Goal: Understand process/instructions: Learn how to perform a task or action

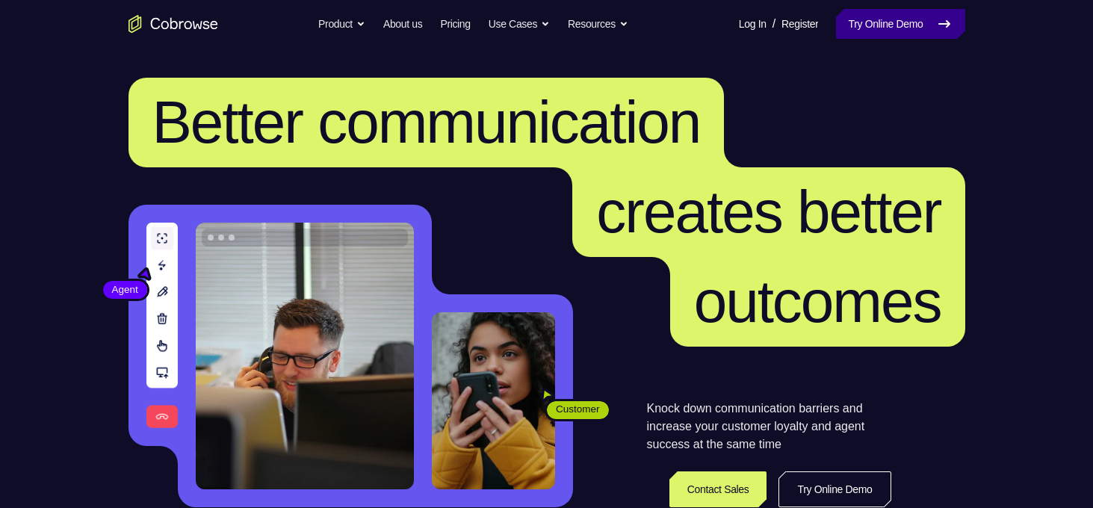
click at [921, 29] on link "Try Online Demo" at bounding box center [900, 24] width 129 height 30
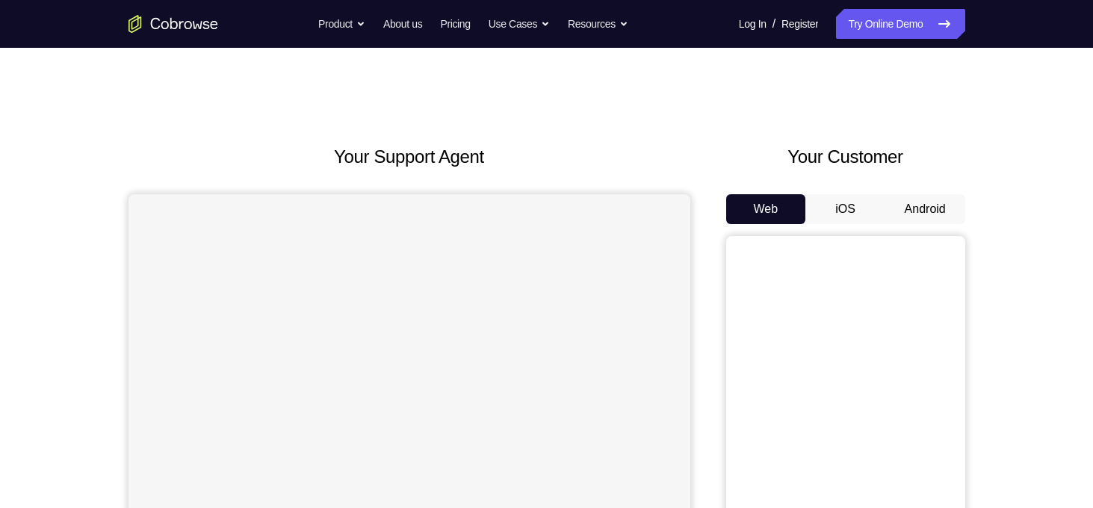
click at [921, 212] on button "Android" at bounding box center [925, 209] width 80 height 30
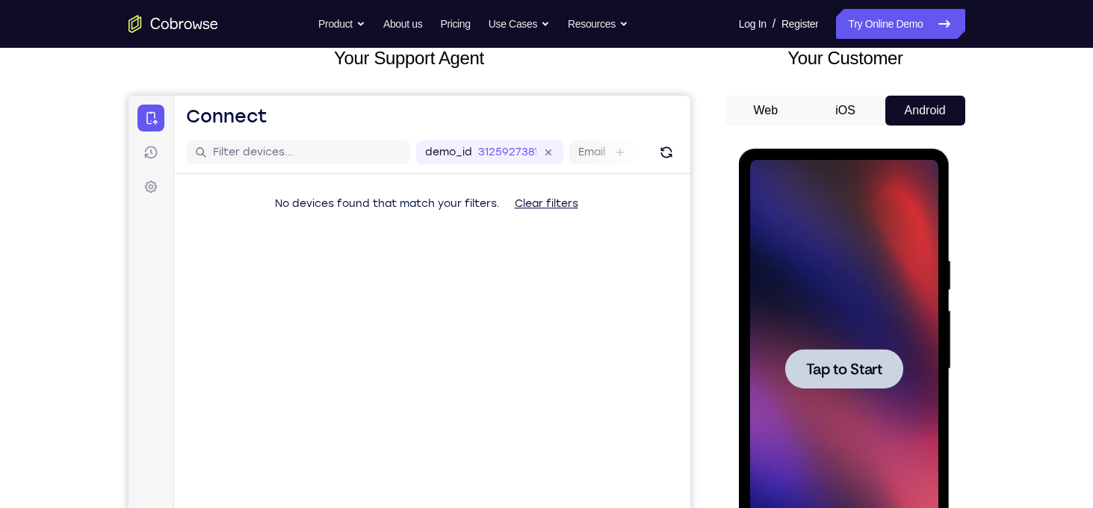
click at [842, 364] on span "Tap to Start" at bounding box center [844, 369] width 76 height 15
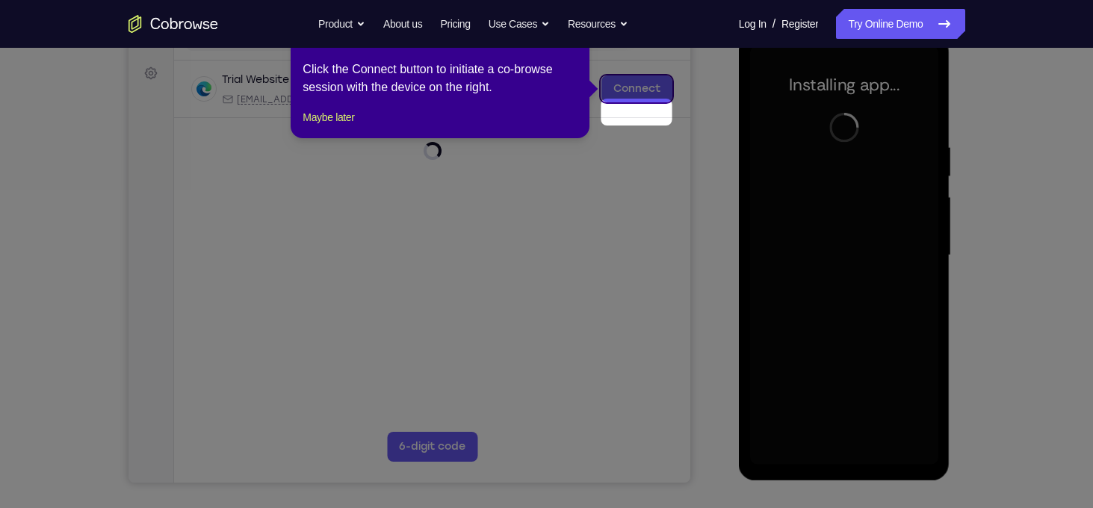
scroll to position [188, 0]
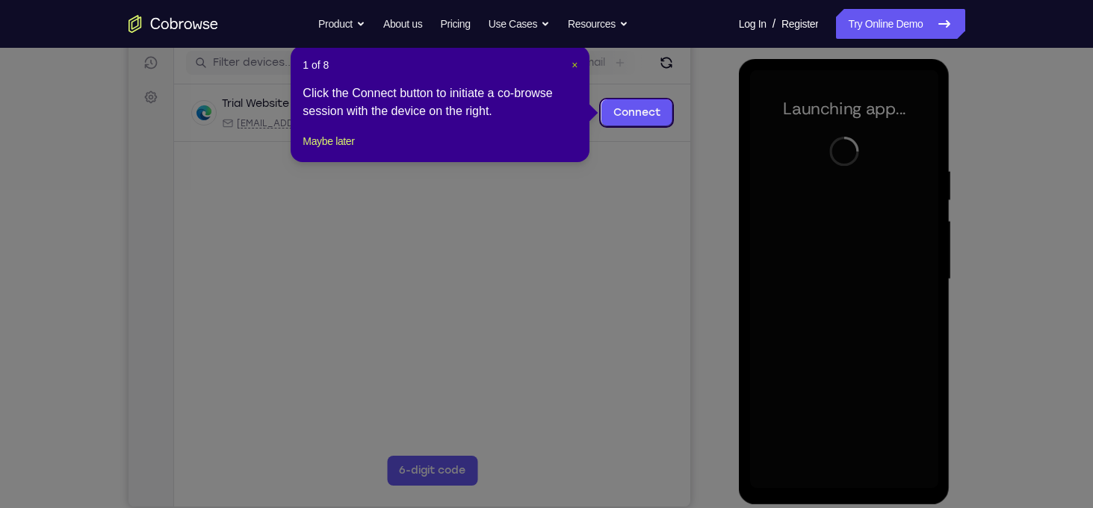
click at [572, 69] on span "×" at bounding box center [575, 65] width 6 height 12
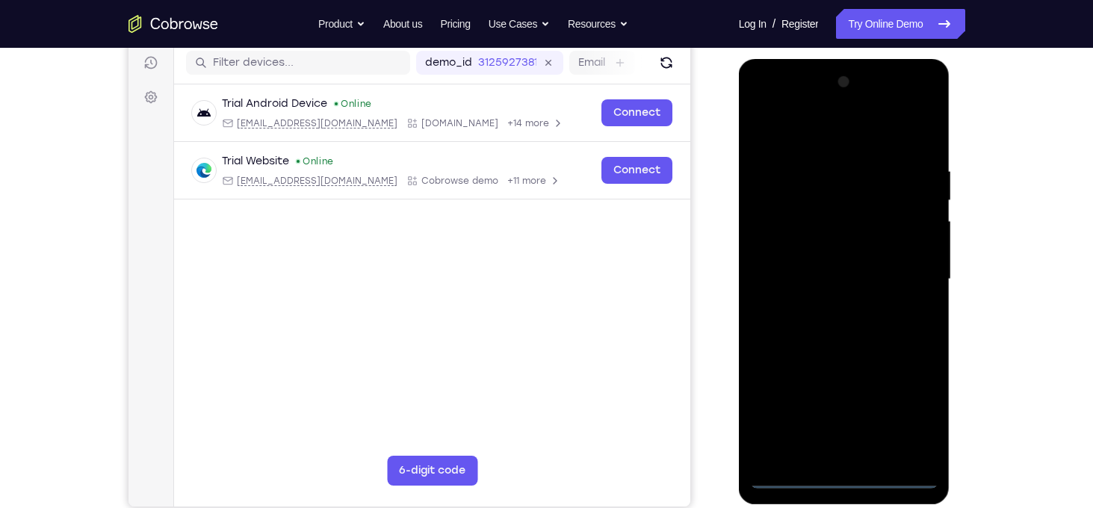
click at [841, 477] on div at bounding box center [844, 279] width 188 height 418
click at [910, 409] on div at bounding box center [844, 279] width 188 height 418
click at [841, 128] on div at bounding box center [844, 279] width 188 height 418
click at [845, 193] on div at bounding box center [844, 279] width 188 height 418
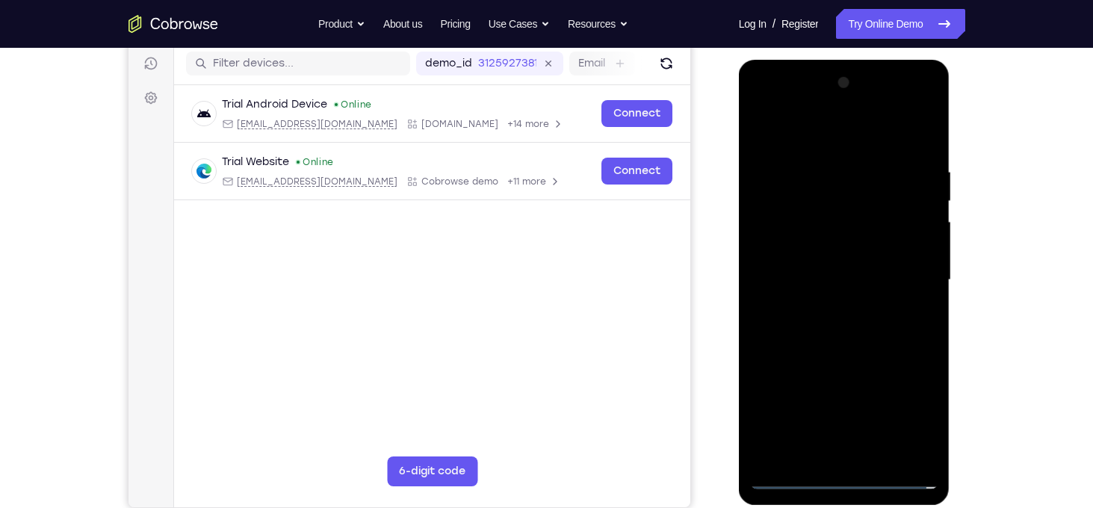
click at [897, 249] on div at bounding box center [844, 280] width 188 height 418
drag, startPoint x: 912, startPoint y: 343, endPoint x: 914, endPoint y: 249, distance: 94.1
click at [914, 249] on div at bounding box center [844, 280] width 188 height 418
click at [840, 325] on div at bounding box center [844, 280] width 188 height 418
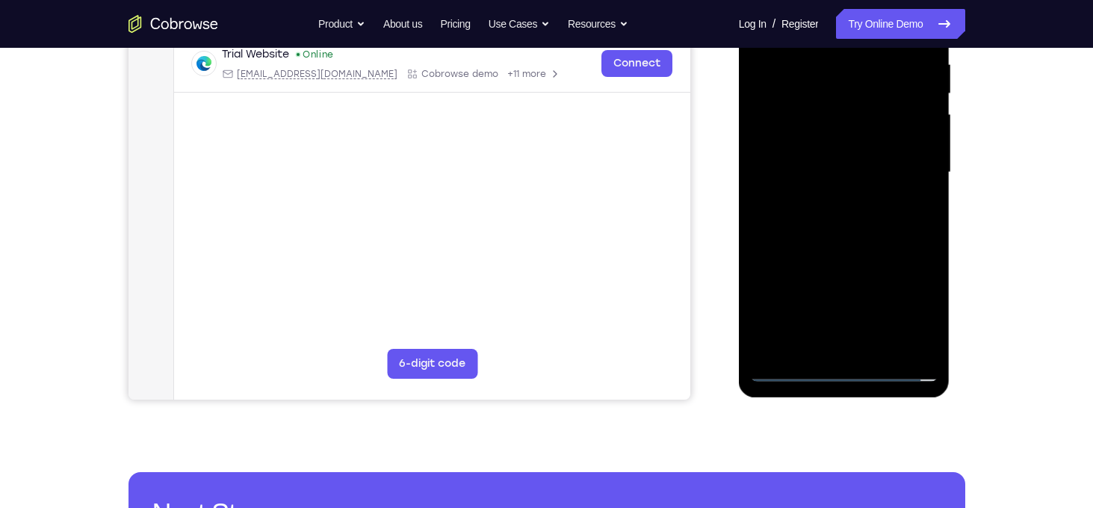
scroll to position [297, 0]
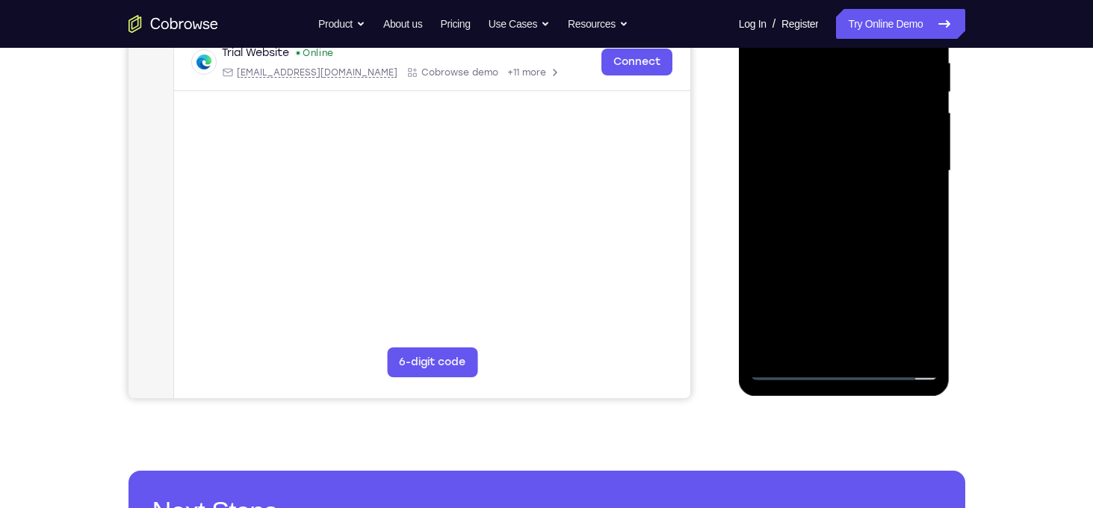
click at [805, 241] on div at bounding box center [844, 171] width 188 height 418
click at [788, 247] on div at bounding box center [844, 171] width 188 height 418
click at [780, 246] on div at bounding box center [844, 171] width 188 height 418
click at [802, 250] on div at bounding box center [844, 171] width 188 height 418
click at [820, 250] on div at bounding box center [844, 171] width 188 height 418
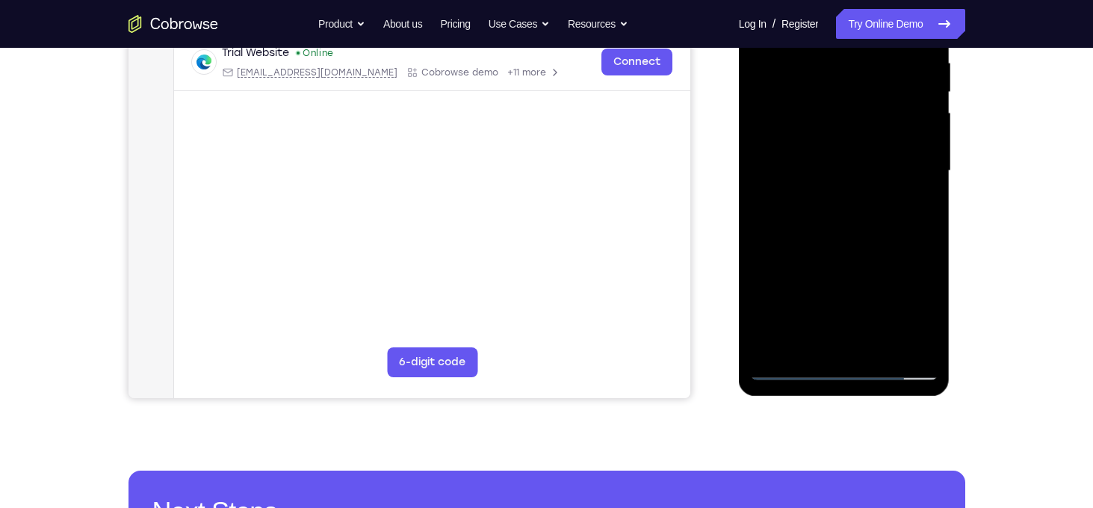
click at [829, 246] on div at bounding box center [844, 171] width 188 height 418
click at [838, 246] on div at bounding box center [844, 171] width 188 height 418
click at [847, 247] on div at bounding box center [844, 171] width 188 height 418
click at [861, 247] on div at bounding box center [844, 171] width 188 height 418
click at [918, 260] on div at bounding box center [844, 171] width 188 height 418
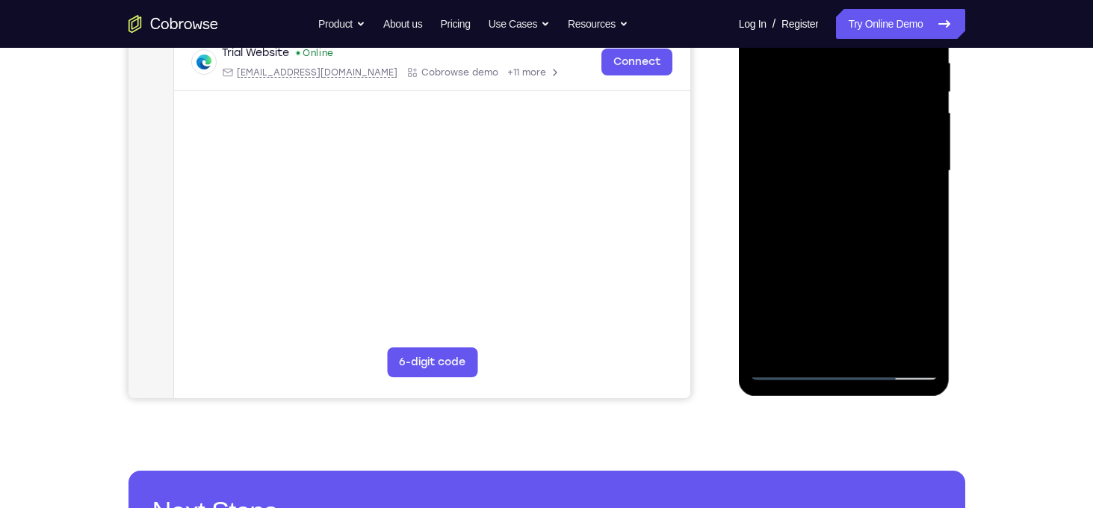
scroll to position [365, 0]
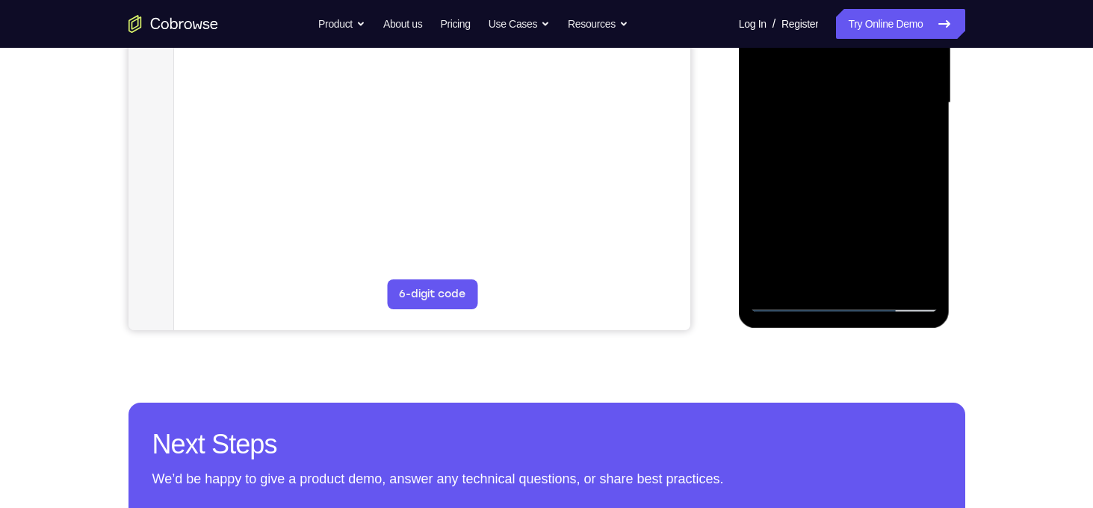
click at [847, 243] on div at bounding box center [844, 103] width 188 height 418
click at [882, 265] on div at bounding box center [844, 103] width 188 height 418
click at [855, 268] on div at bounding box center [844, 103] width 188 height 418
click at [860, 269] on div at bounding box center [844, 103] width 188 height 418
click at [865, 269] on div at bounding box center [844, 103] width 188 height 418
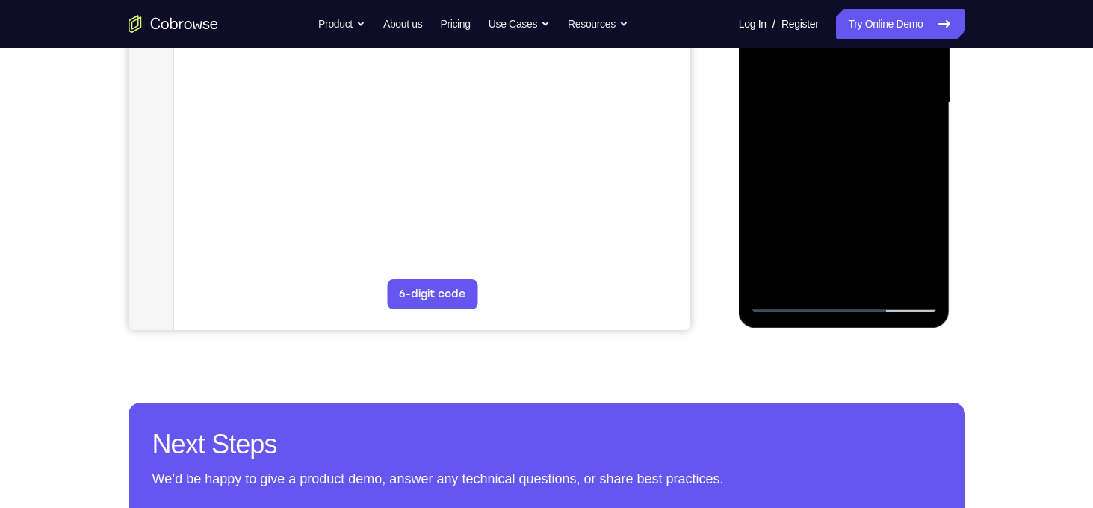
click at [902, 270] on div at bounding box center [844, 103] width 188 height 418
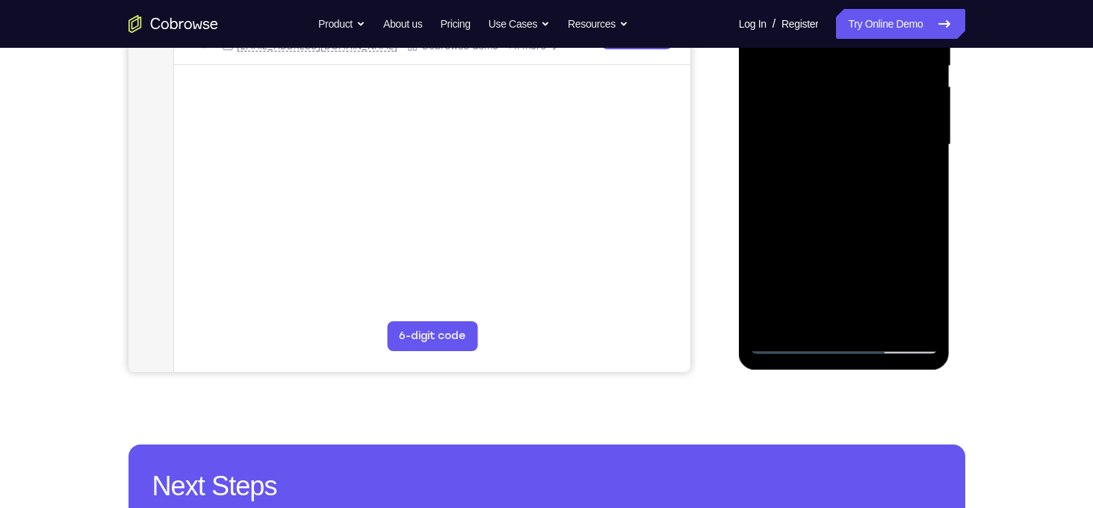
scroll to position [322, 0]
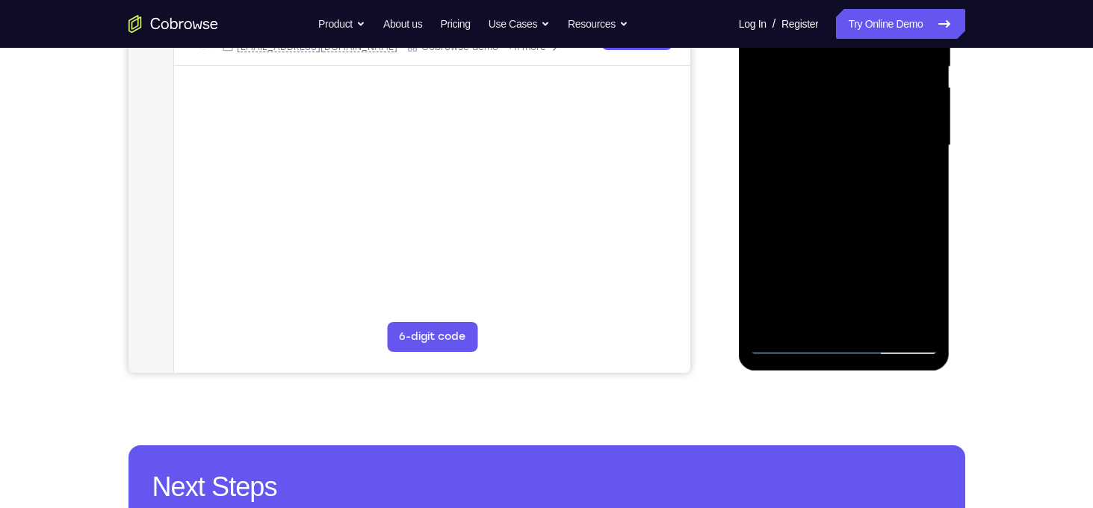
click at [914, 313] on div at bounding box center [844, 145] width 188 height 418
drag, startPoint x: 885, startPoint y: 283, endPoint x: 888, endPoint y: 225, distance: 58.3
click at [888, 225] on div at bounding box center [844, 145] width 188 height 418
drag, startPoint x: 917, startPoint y: 296, endPoint x: 916, endPoint y: 218, distance: 77.7
click at [916, 218] on div at bounding box center [844, 145] width 188 height 418
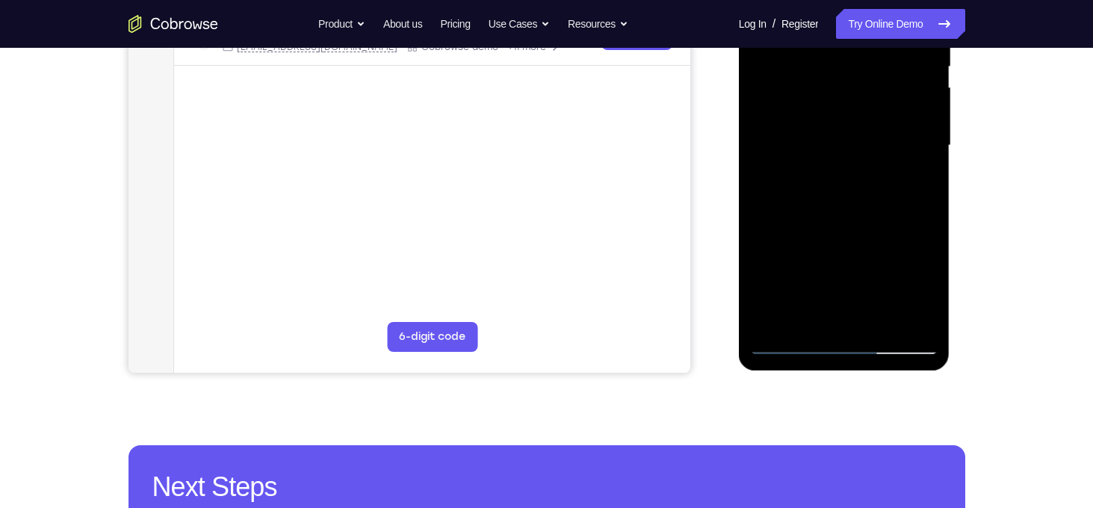
drag, startPoint x: 926, startPoint y: 279, endPoint x: 932, endPoint y: 177, distance: 102.5
click at [932, 177] on div at bounding box center [844, 145] width 188 height 418
drag, startPoint x: 911, startPoint y: 279, endPoint x: 914, endPoint y: 169, distance: 110.6
click at [914, 169] on div at bounding box center [844, 145] width 188 height 418
drag, startPoint x: 885, startPoint y: 255, endPoint x: 879, endPoint y: 241, distance: 14.7
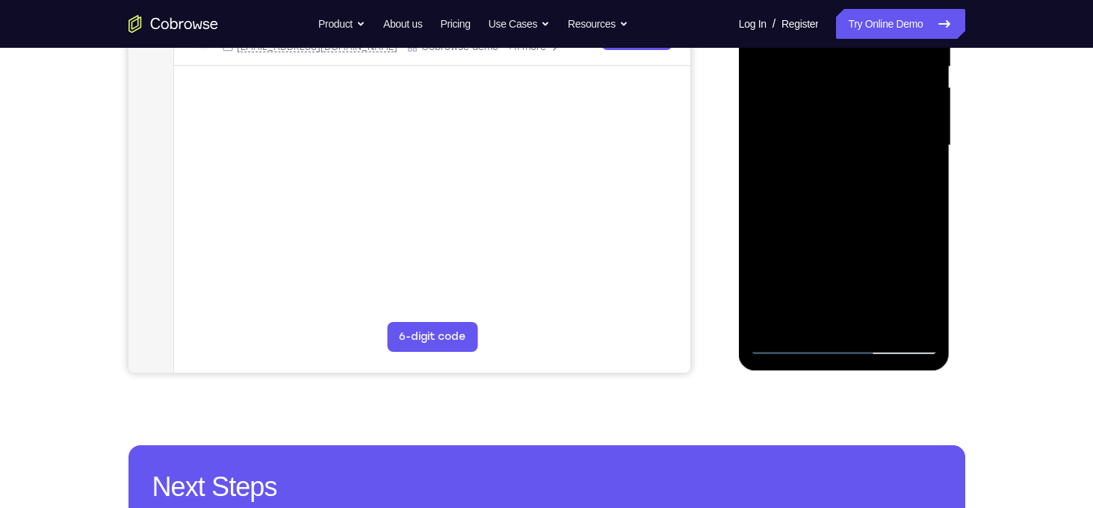
click at [879, 241] on div at bounding box center [844, 145] width 188 height 418
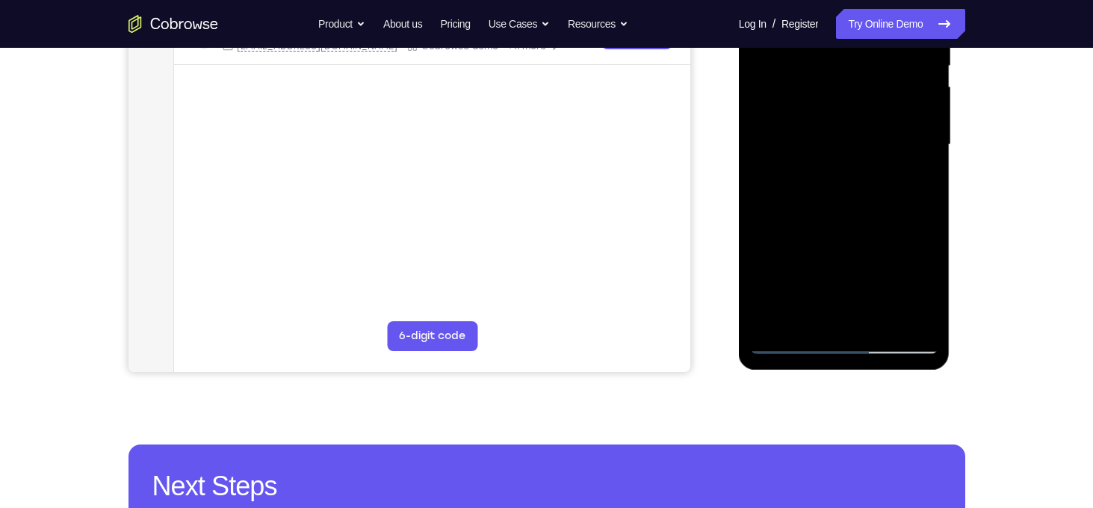
scroll to position [315, 0]
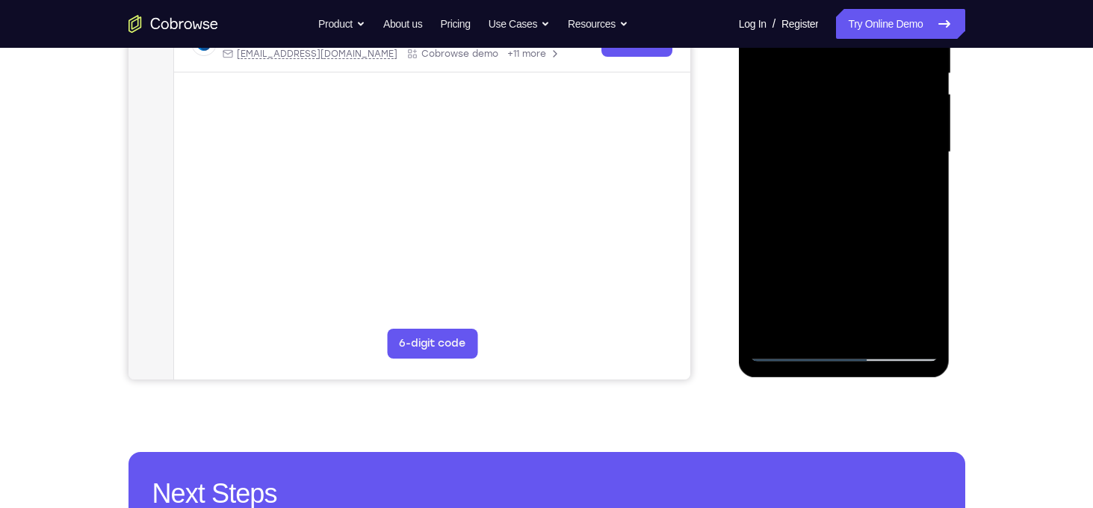
click at [768, 237] on div at bounding box center [844, 152] width 188 height 418
click at [820, 254] on div at bounding box center [844, 152] width 188 height 418
drag, startPoint x: 908, startPoint y: 221, endPoint x: 909, endPoint y: 141, distance: 79.9
click at [909, 141] on div at bounding box center [844, 152] width 188 height 418
click at [852, 214] on div at bounding box center [844, 152] width 188 height 418
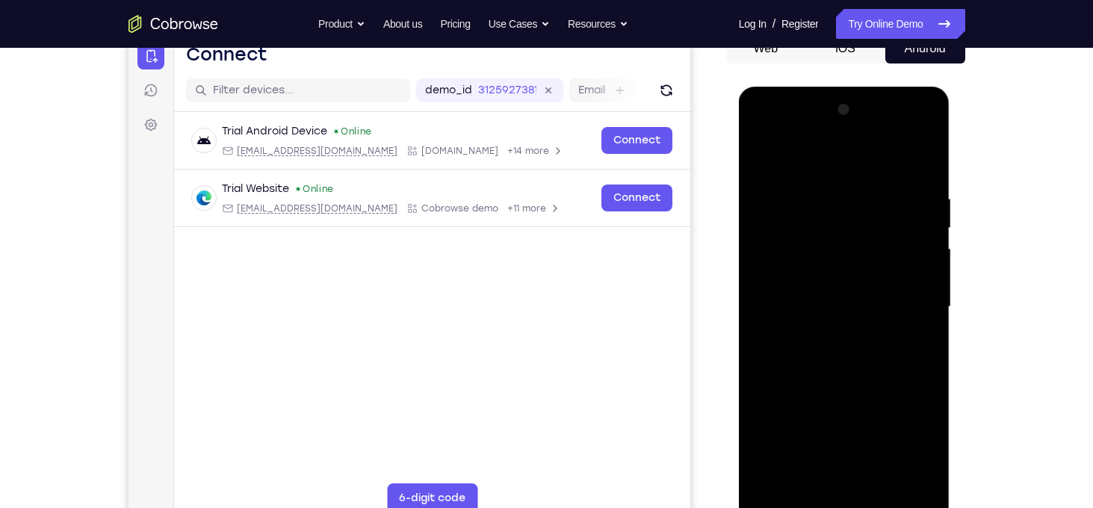
scroll to position [152, 0]
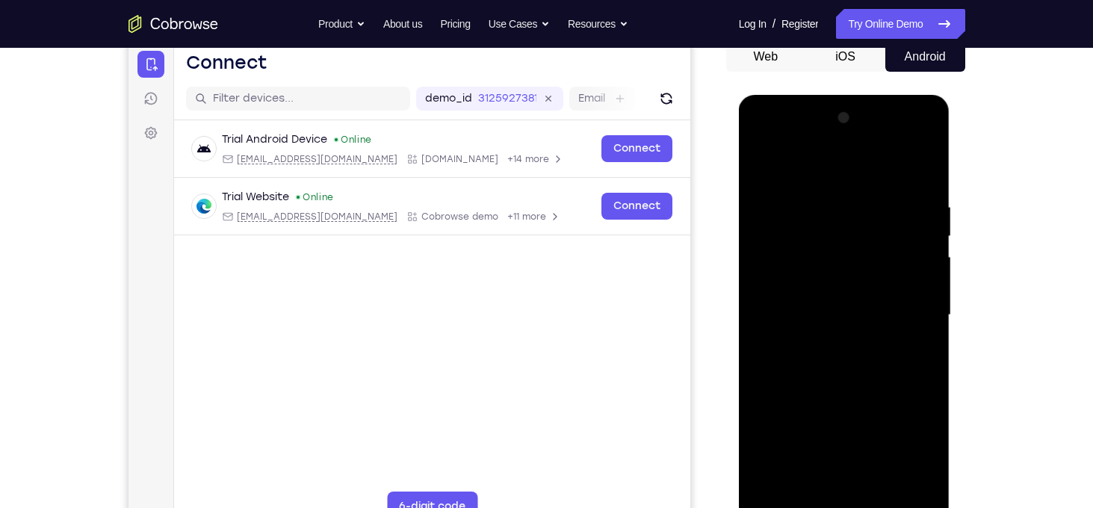
click at [911, 137] on div at bounding box center [844, 315] width 188 height 418
click at [927, 287] on div at bounding box center [844, 315] width 188 height 418
click at [849, 262] on div at bounding box center [844, 315] width 188 height 418
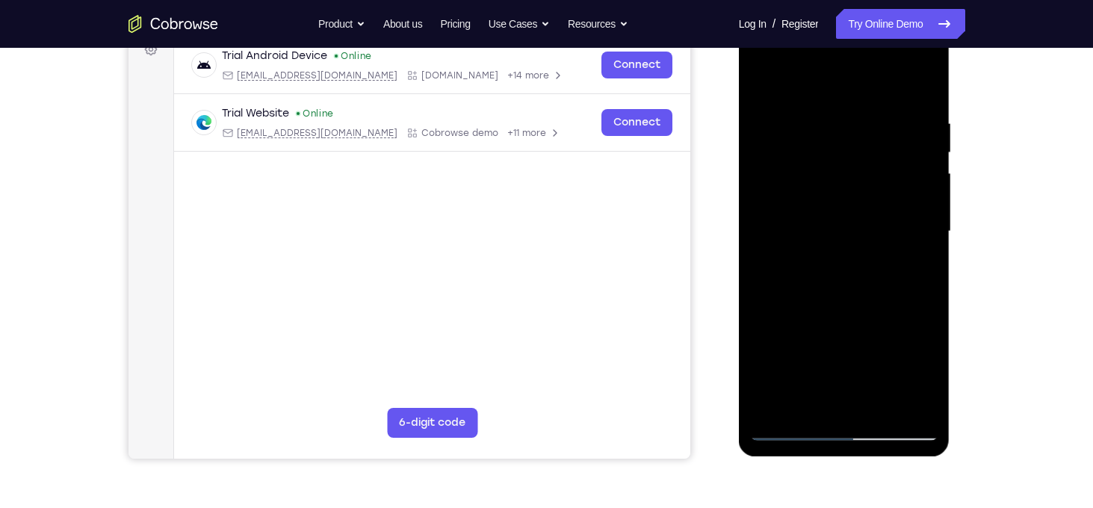
scroll to position [245, 0]
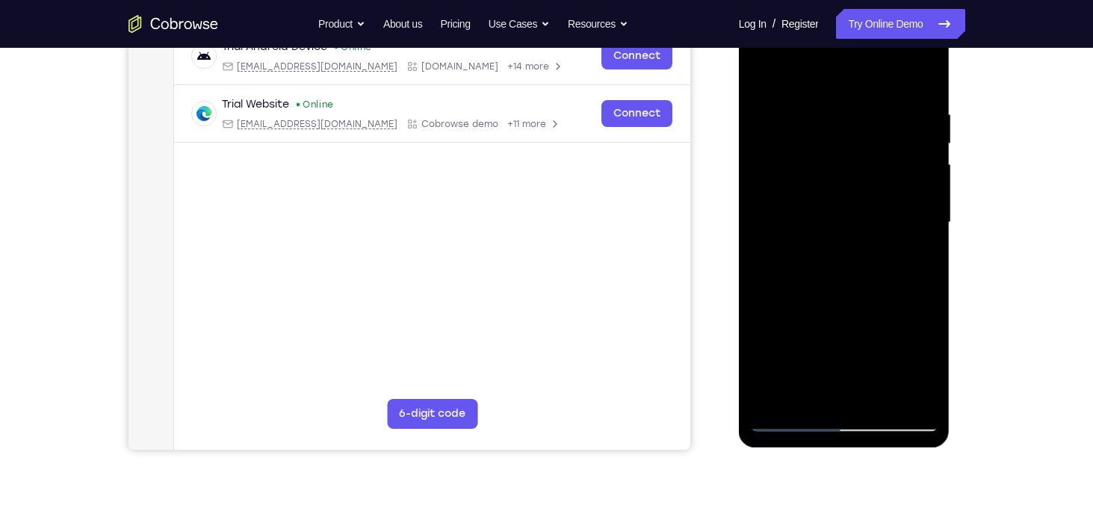
click at [844, 305] on div at bounding box center [844, 222] width 188 height 418
click at [852, 313] on div at bounding box center [844, 222] width 188 height 418
click at [871, 312] on div at bounding box center [844, 222] width 188 height 418
click at [890, 311] on div at bounding box center [844, 222] width 188 height 418
click at [899, 313] on div at bounding box center [844, 222] width 188 height 418
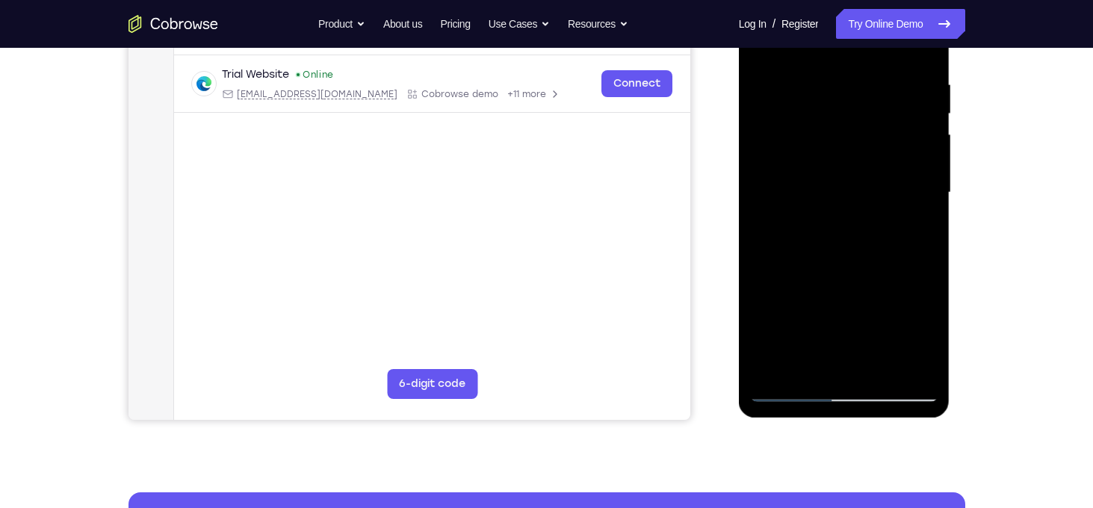
scroll to position [270, 0]
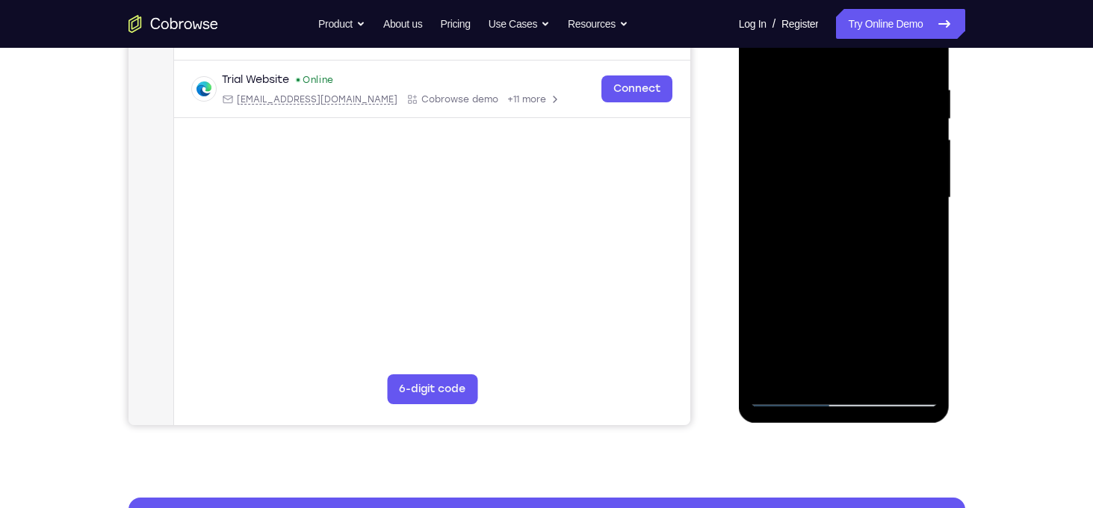
drag, startPoint x: 930, startPoint y: 336, endPoint x: 926, endPoint y: 234, distance: 102.5
click at [926, 234] on div at bounding box center [844, 198] width 188 height 418
drag, startPoint x: 924, startPoint y: 307, endPoint x: 916, endPoint y: 223, distance: 84.8
click at [916, 223] on div at bounding box center [844, 198] width 188 height 418
drag, startPoint x: 904, startPoint y: 317, endPoint x: 909, endPoint y: 241, distance: 76.4
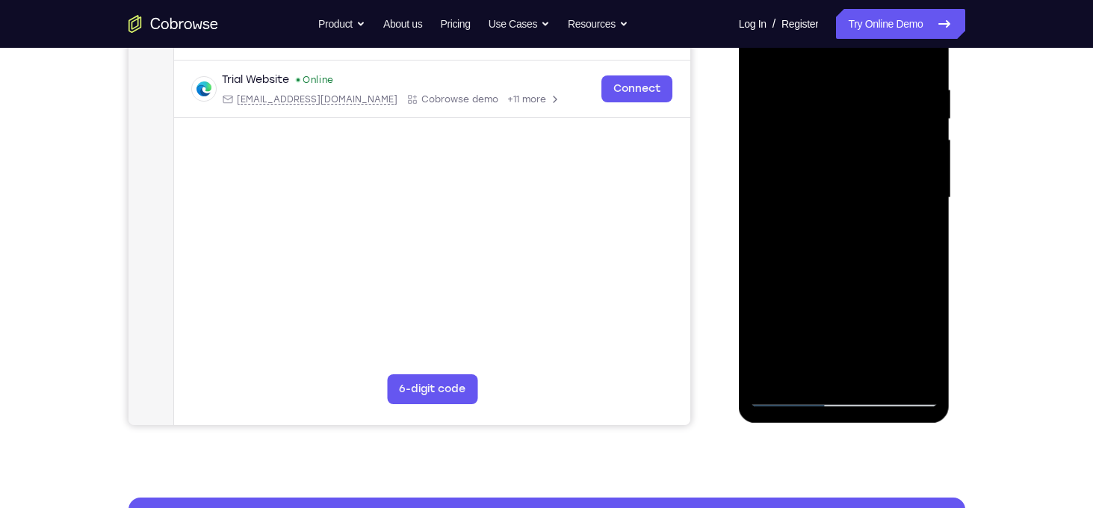
click at [909, 241] on div at bounding box center [844, 198] width 188 height 418
click at [858, 296] on div at bounding box center [844, 198] width 188 height 418
drag, startPoint x: 891, startPoint y: 268, endPoint x: 894, endPoint y: 242, distance: 26.3
click at [894, 242] on div at bounding box center [844, 198] width 188 height 418
click at [805, 296] on div at bounding box center [844, 198] width 188 height 418
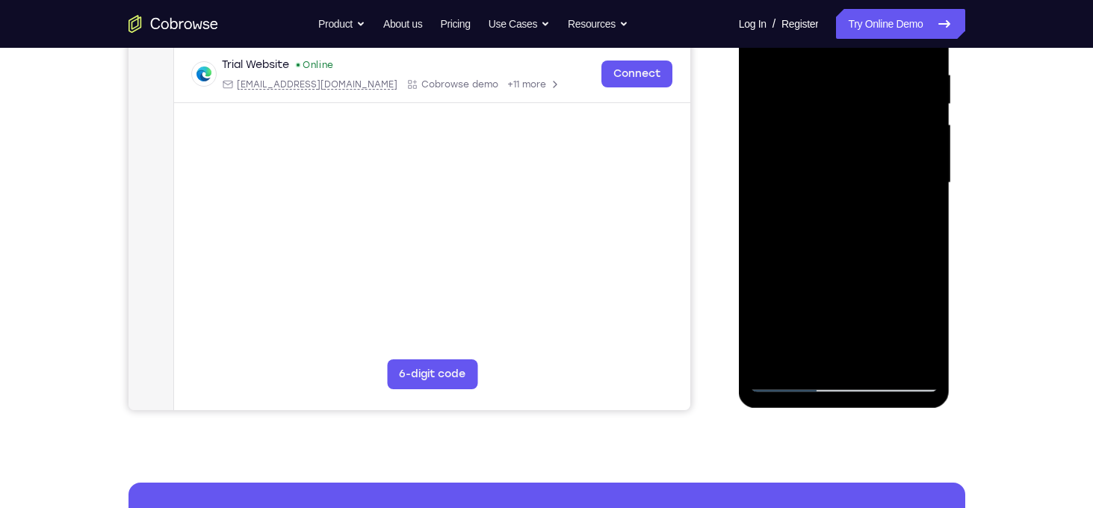
scroll to position [287, 0]
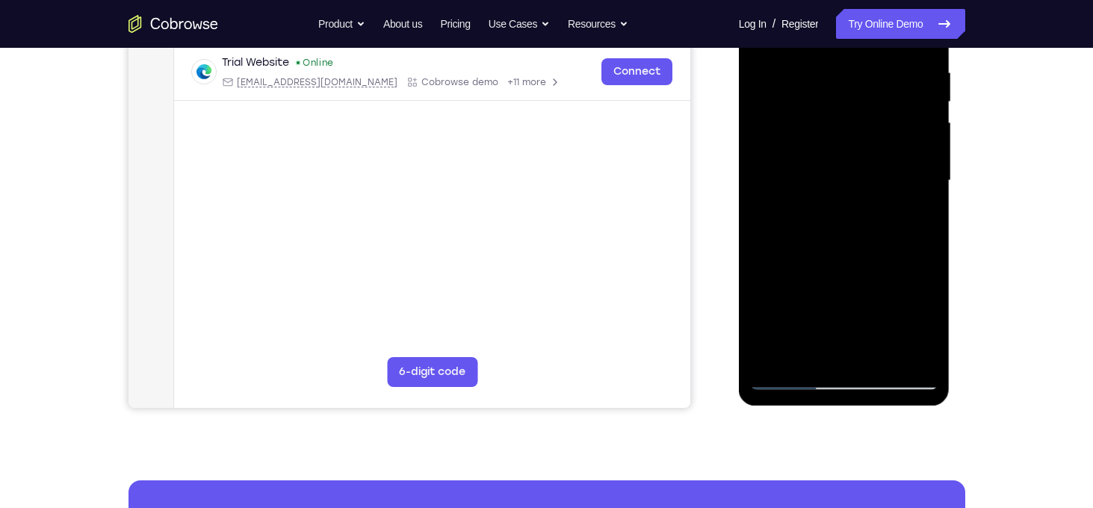
click at [842, 319] on div at bounding box center [844, 181] width 188 height 418
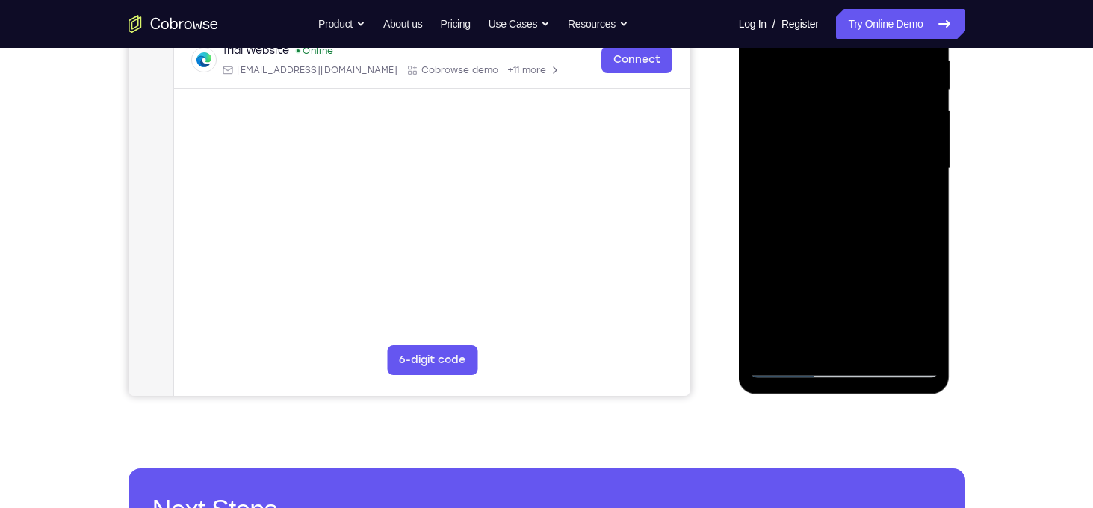
scroll to position [300, 0]
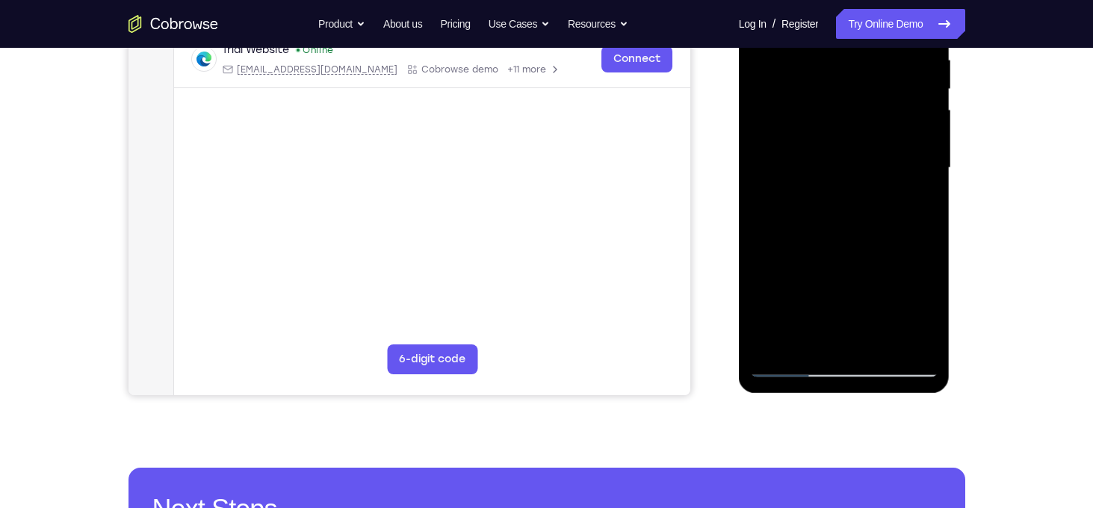
click at [810, 321] on div at bounding box center [844, 168] width 188 height 418
click at [820, 334] on div at bounding box center [844, 168] width 188 height 418
click at [839, 334] on div at bounding box center [844, 168] width 188 height 418
click at [855, 336] on div at bounding box center [844, 168] width 188 height 418
click at [870, 335] on div at bounding box center [844, 168] width 188 height 418
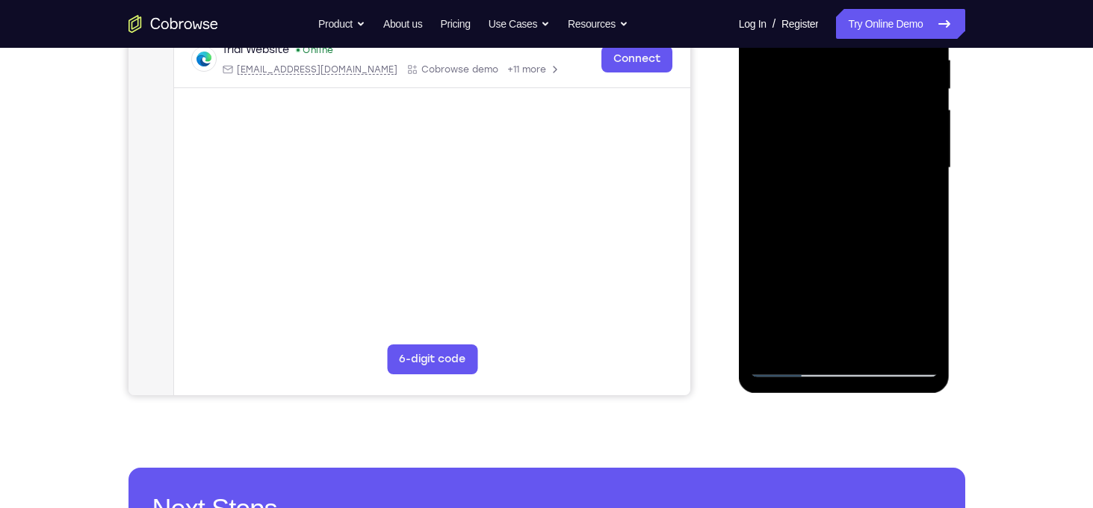
click at [887, 334] on div at bounding box center [844, 168] width 188 height 418
click at [902, 334] on div at bounding box center [844, 168] width 188 height 418
click at [911, 335] on div at bounding box center [844, 168] width 188 height 418
click at [918, 333] on div at bounding box center [844, 168] width 188 height 418
click at [770, 344] on div at bounding box center [844, 168] width 188 height 418
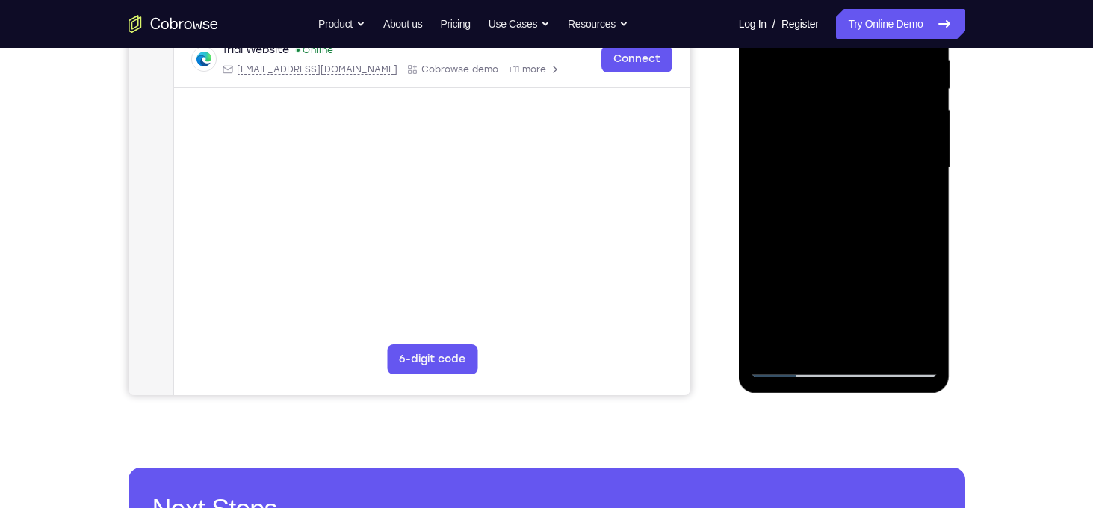
drag, startPoint x: 852, startPoint y: 313, endPoint x: 855, endPoint y: 250, distance: 62.8
click at [855, 250] on div at bounding box center [844, 168] width 188 height 418
drag, startPoint x: 870, startPoint y: 335, endPoint x: 875, endPoint y: 253, distance: 81.6
click at [875, 253] on div at bounding box center [844, 168] width 188 height 418
drag, startPoint x: 855, startPoint y: 344, endPoint x: 864, endPoint y: 258, distance: 85.6
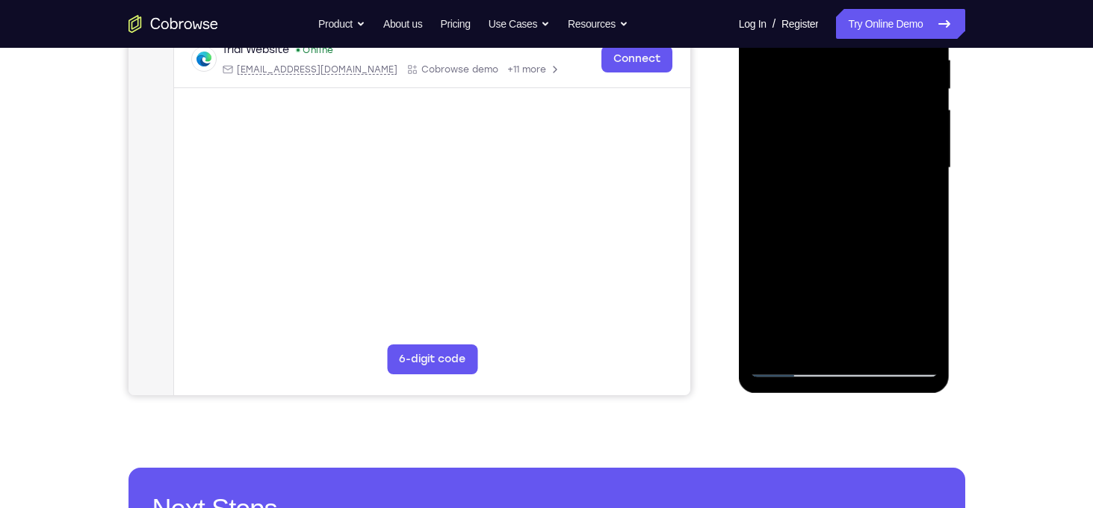
click at [864, 258] on div at bounding box center [844, 168] width 188 height 418
drag, startPoint x: 853, startPoint y: 338, endPoint x: 860, endPoint y: 258, distance: 80.2
click at [860, 258] on div at bounding box center [844, 168] width 188 height 418
drag, startPoint x: 862, startPoint y: 327, endPoint x: 867, endPoint y: 257, distance: 70.4
click at [867, 257] on div at bounding box center [844, 168] width 188 height 418
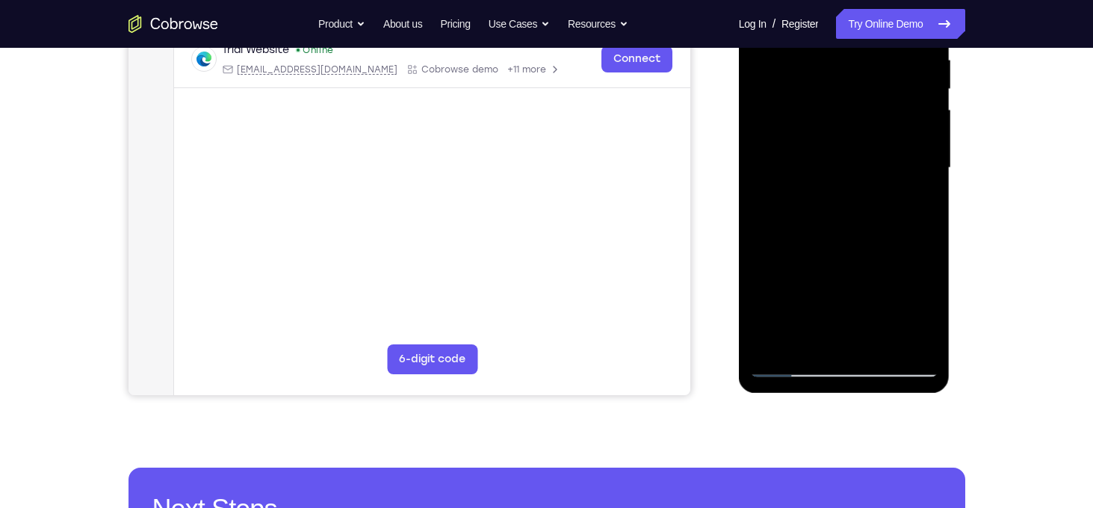
click at [768, 241] on div at bounding box center [844, 168] width 188 height 418
drag, startPoint x: 823, startPoint y: 303, endPoint x: 835, endPoint y: 226, distance: 77.9
click at [835, 226] on div at bounding box center [844, 168] width 188 height 418
click at [860, 260] on div at bounding box center [844, 168] width 188 height 418
click at [768, 260] on div at bounding box center [844, 168] width 188 height 418
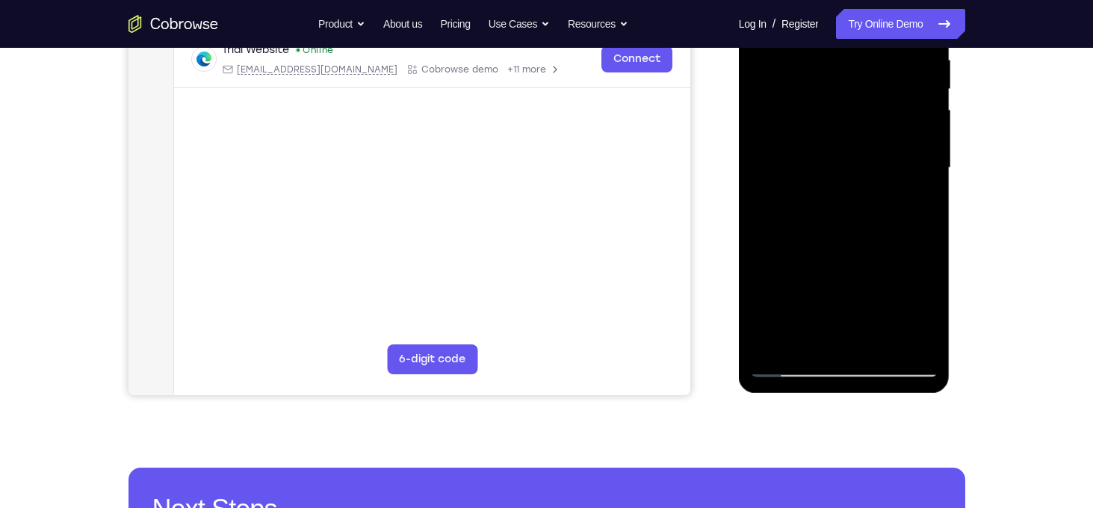
click at [892, 273] on div at bounding box center [844, 168] width 188 height 418
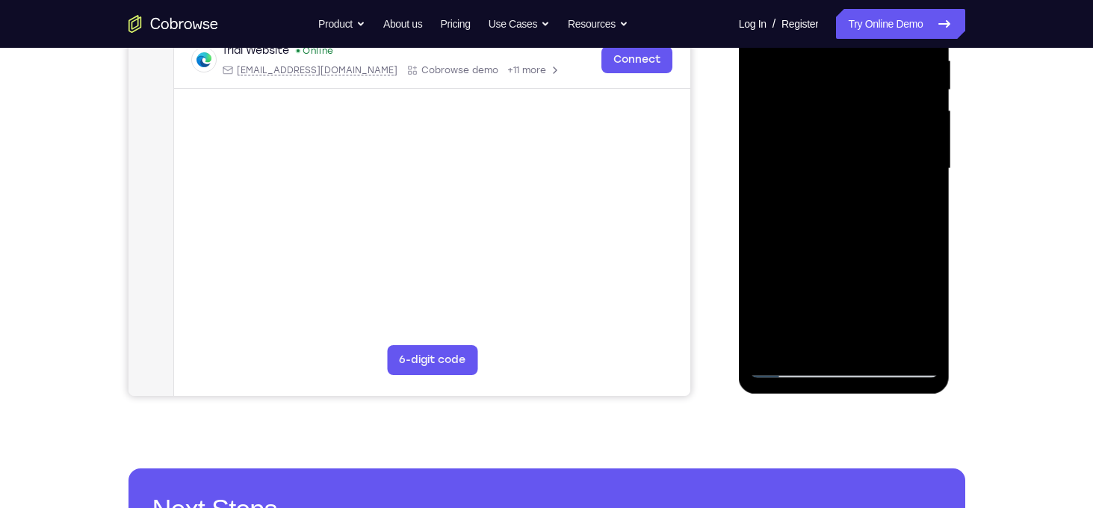
scroll to position [299, 0]
click at [842, 300] on div at bounding box center [844, 169] width 188 height 418
click at [791, 334] on div at bounding box center [844, 169] width 188 height 418
click at [780, 335] on div at bounding box center [844, 169] width 188 height 418
click at [817, 335] on div at bounding box center [844, 169] width 188 height 418
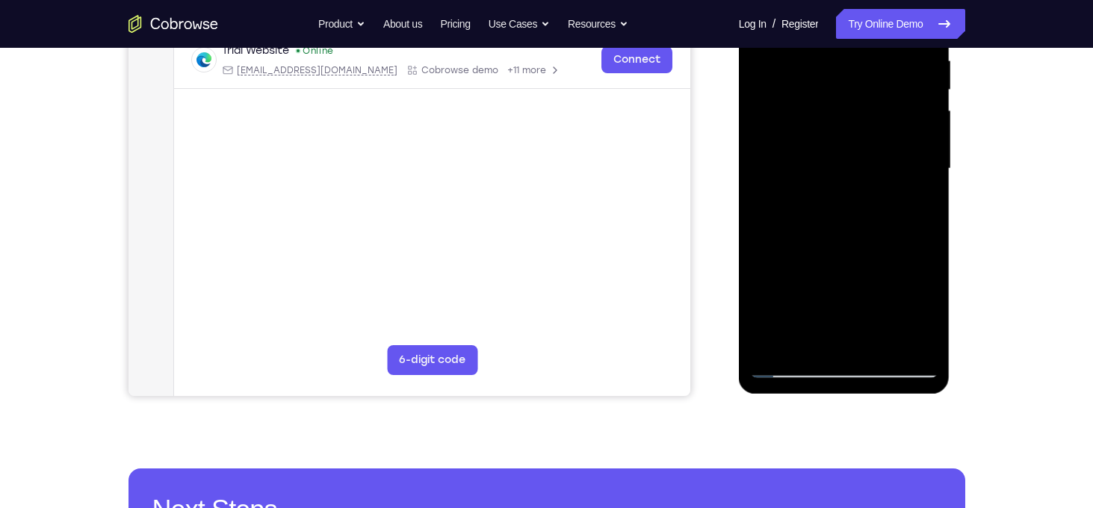
click at [807, 336] on div at bounding box center [844, 169] width 188 height 418
click at [846, 328] on div at bounding box center [844, 169] width 188 height 418
click at [852, 335] on div at bounding box center [844, 169] width 188 height 418
click at [871, 335] on div at bounding box center [844, 169] width 188 height 418
click at [882, 336] on div at bounding box center [844, 169] width 188 height 418
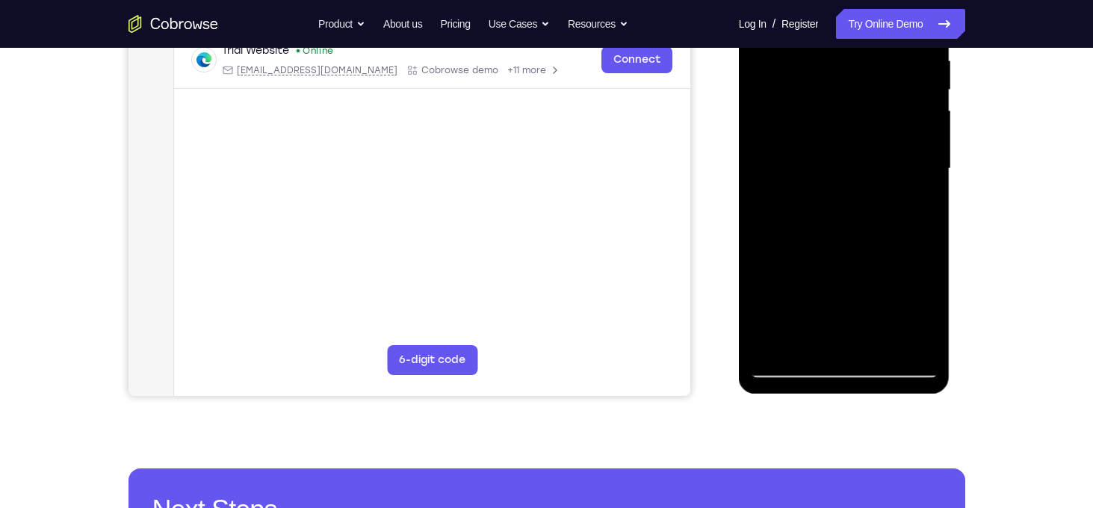
click at [898, 335] on div at bounding box center [844, 169] width 188 height 418
click at [909, 335] on div at bounding box center [844, 169] width 188 height 418
click at [918, 335] on div at bounding box center [844, 169] width 188 height 418
click at [772, 343] on div at bounding box center [844, 169] width 188 height 418
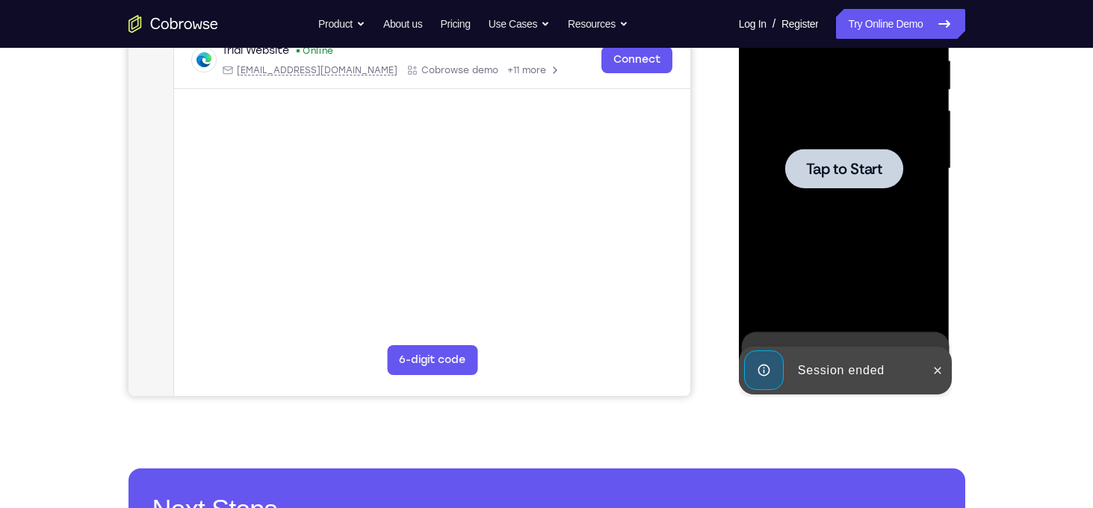
click at [849, 277] on div at bounding box center [844, 169] width 188 height 418
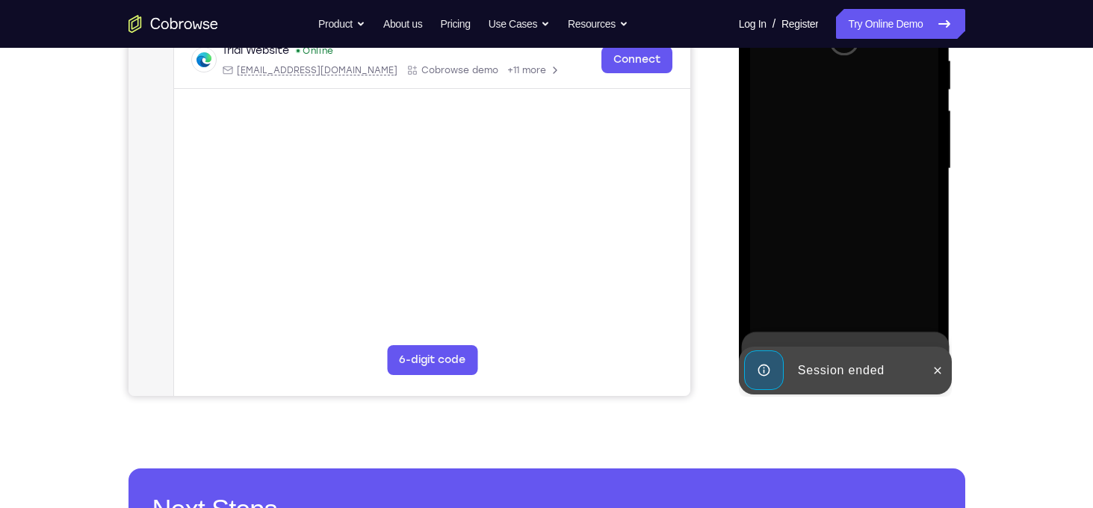
click at [849, 277] on div at bounding box center [844, 169] width 188 height 418
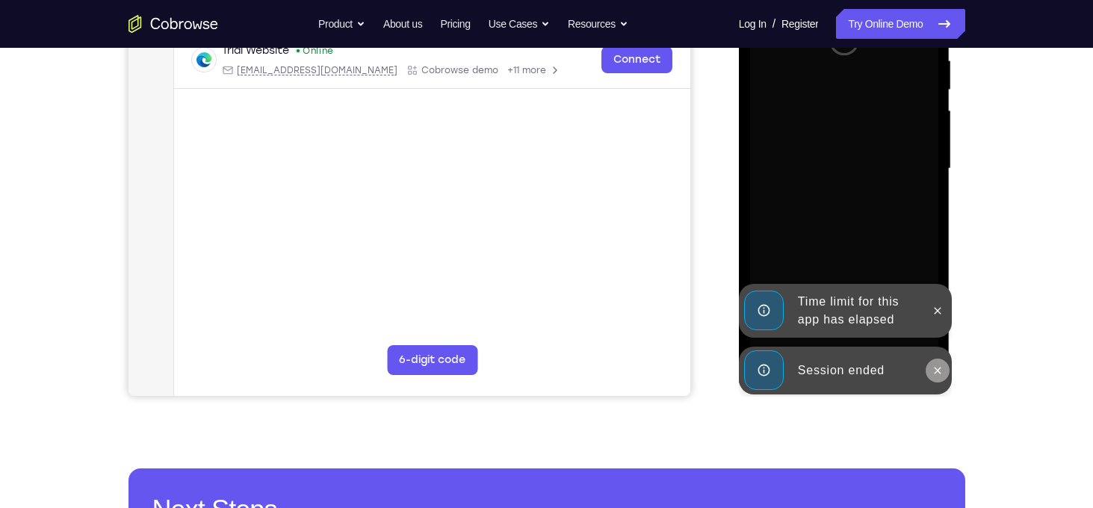
click at [941, 369] on icon at bounding box center [938, 371] width 12 height 12
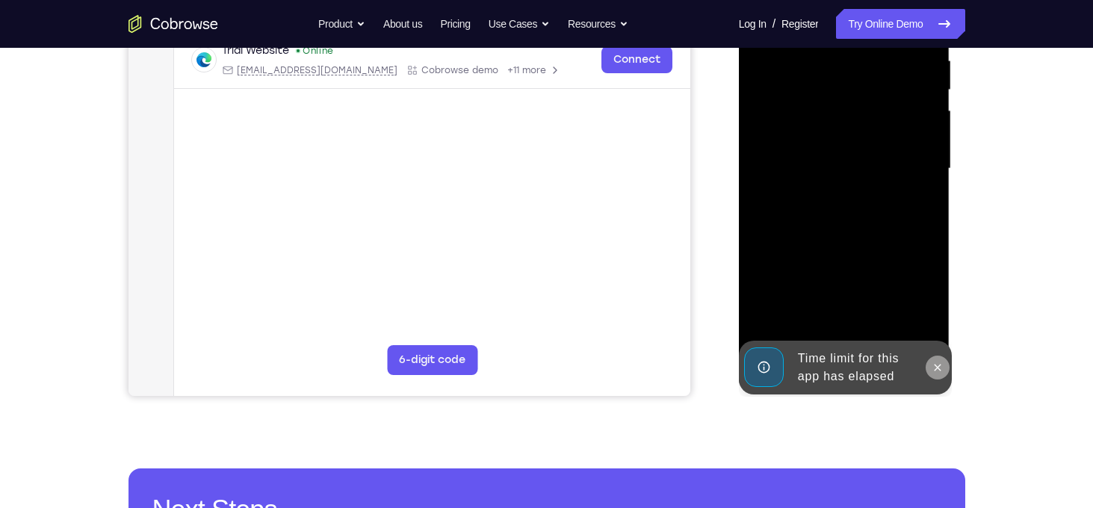
click at [941, 368] on icon at bounding box center [938, 368] width 12 height 12
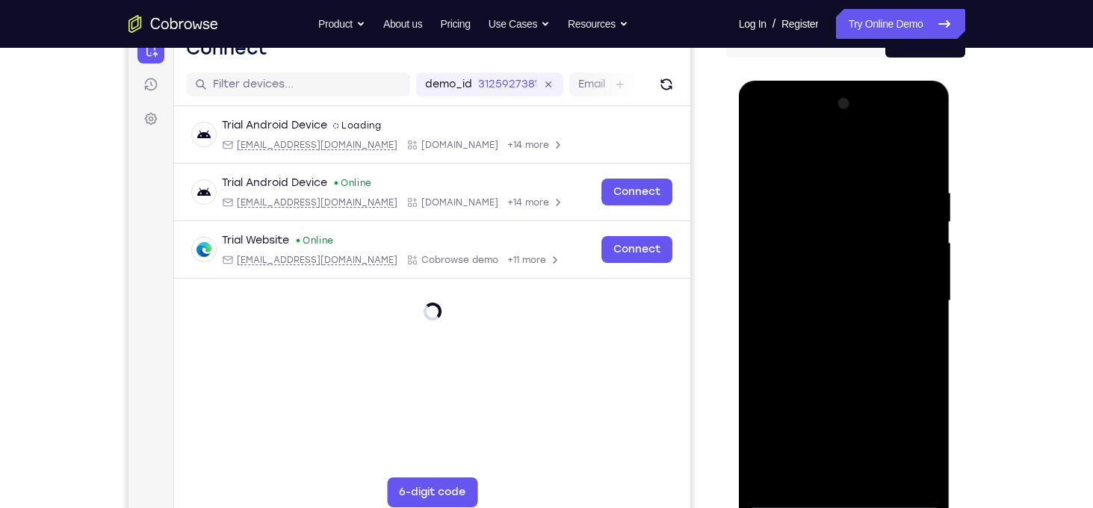
scroll to position [208, 0]
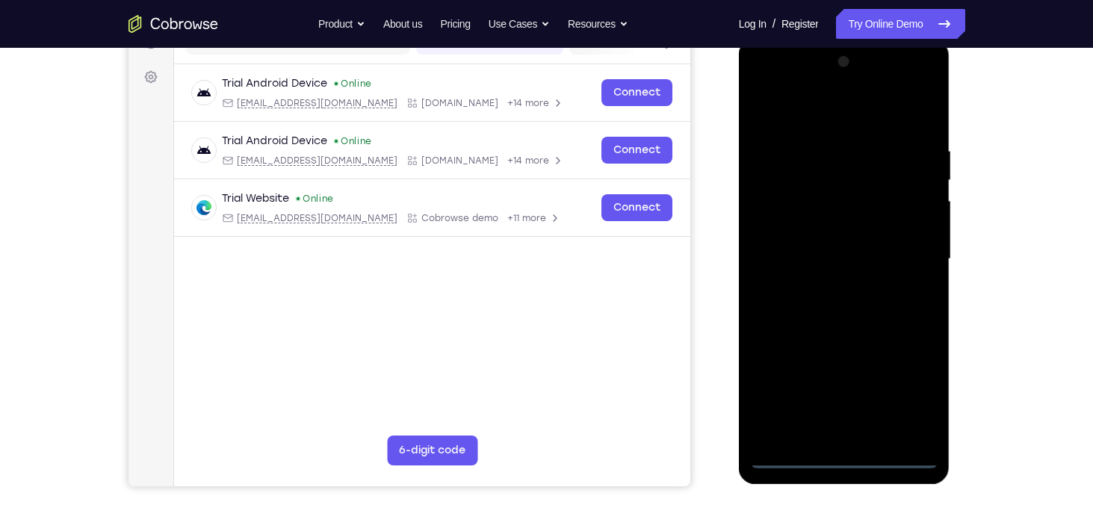
click at [843, 456] on div at bounding box center [844, 259] width 188 height 418
click at [904, 394] on div at bounding box center [844, 259] width 188 height 418
click at [832, 116] on div at bounding box center [844, 259] width 188 height 418
click at [905, 250] on div at bounding box center [844, 259] width 188 height 418
click at [826, 288] on div at bounding box center [844, 259] width 188 height 418
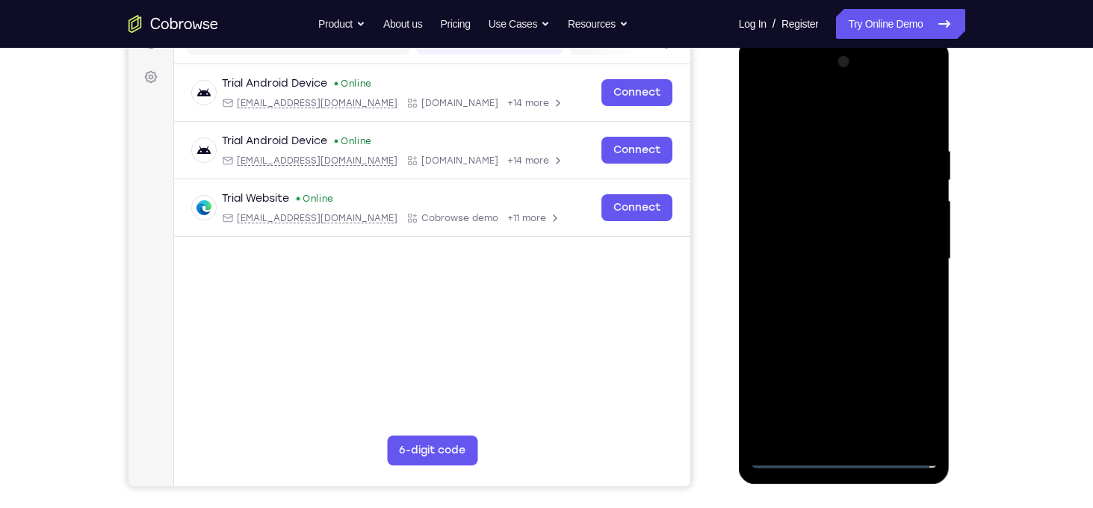
click at [827, 227] on div at bounding box center [844, 259] width 188 height 418
click at [828, 258] on div at bounding box center [844, 259] width 188 height 418
click at [840, 285] on div at bounding box center [844, 259] width 188 height 418
click at [904, 81] on div at bounding box center [844, 259] width 188 height 418
click at [765, 86] on div at bounding box center [844, 259] width 188 height 418
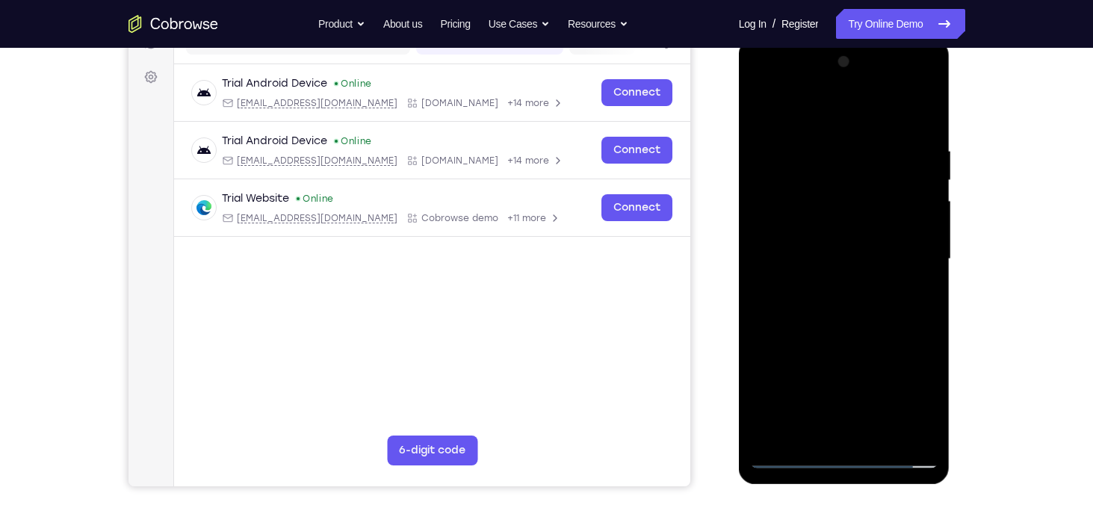
click at [832, 180] on div at bounding box center [844, 259] width 188 height 418
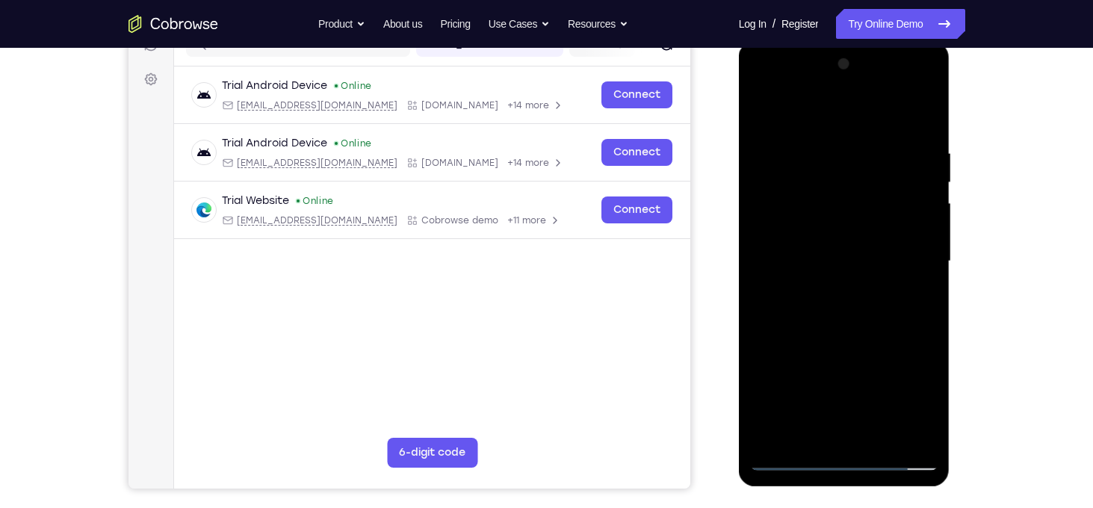
scroll to position [208, 0]
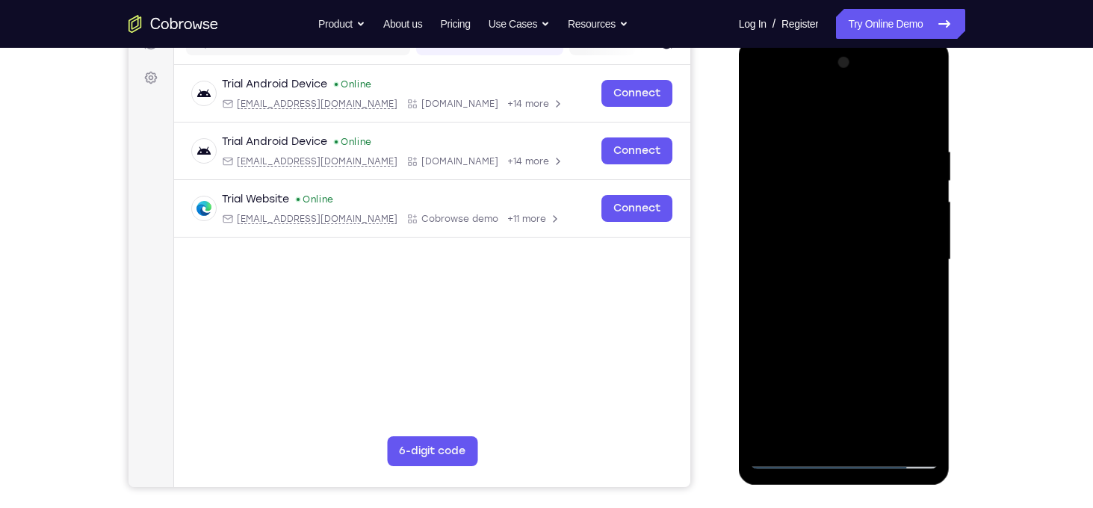
click at [860, 314] on div at bounding box center [844, 260] width 188 height 418
click at [892, 335] on div at bounding box center [844, 260] width 188 height 418
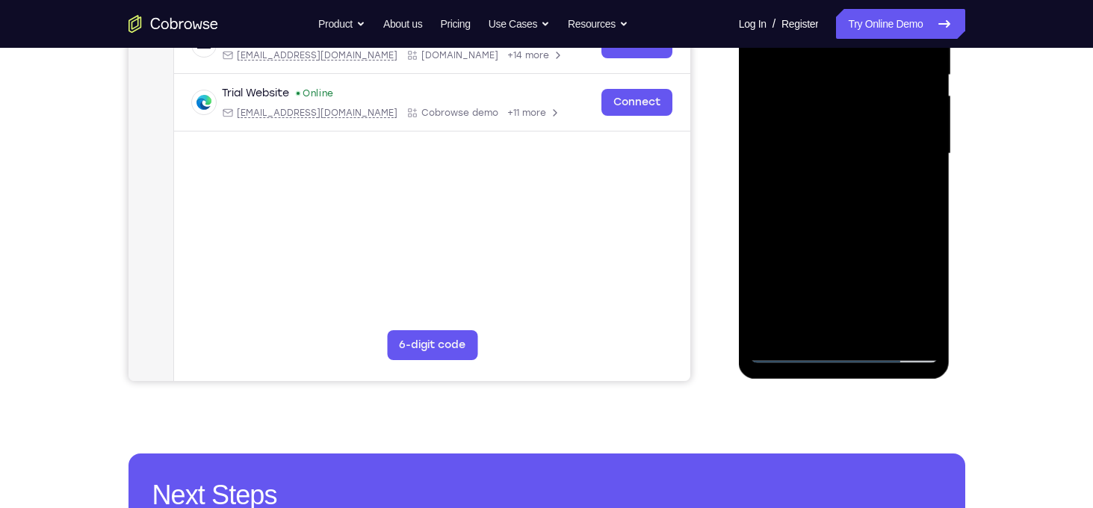
scroll to position [320, 0]
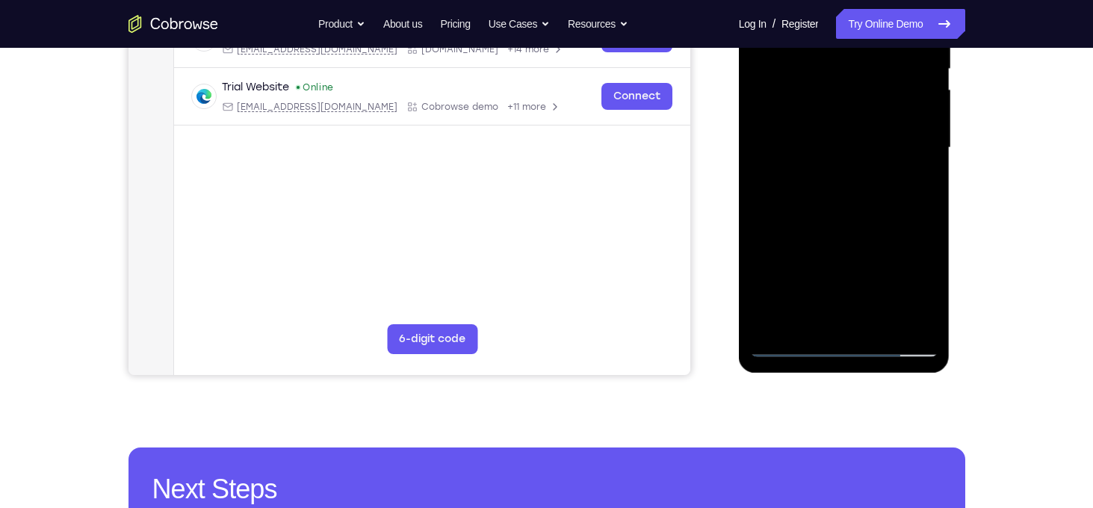
click at [853, 291] on div at bounding box center [844, 148] width 188 height 418
drag, startPoint x: 901, startPoint y: 215, endPoint x: 910, endPoint y: 110, distance: 105.7
click at [910, 110] on div at bounding box center [844, 148] width 188 height 418
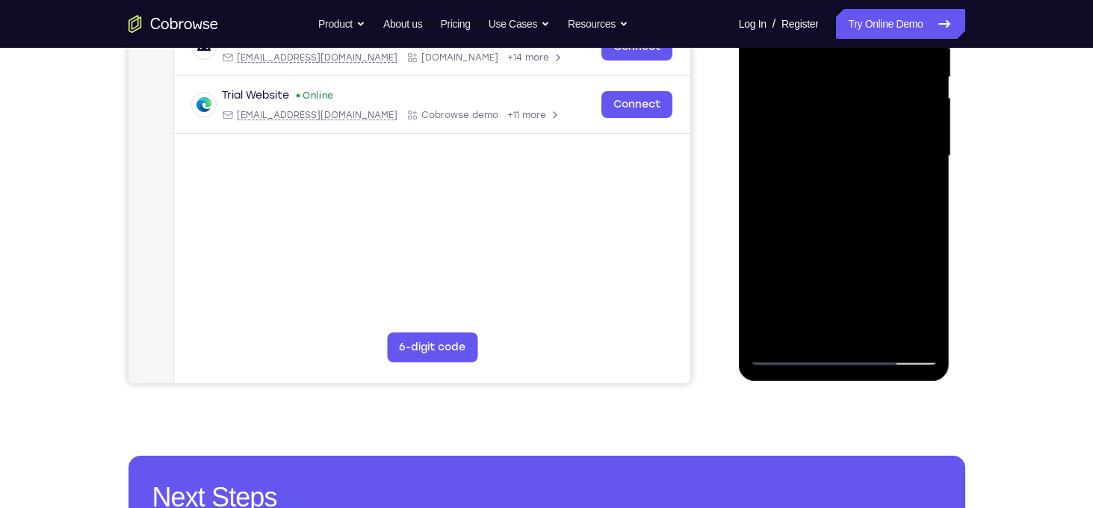
scroll to position [311, 0]
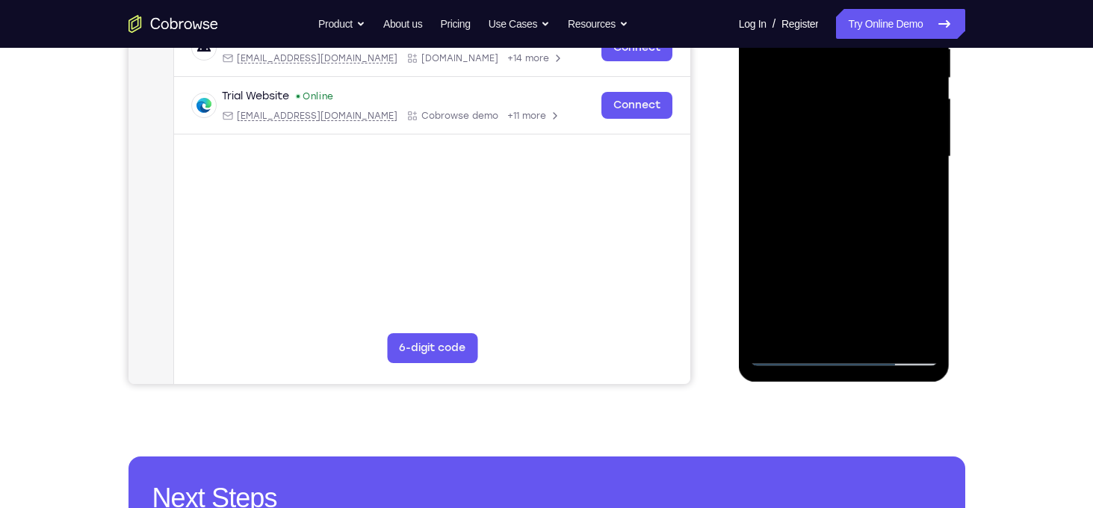
click at [774, 224] on div at bounding box center [844, 157] width 188 height 418
click at [769, 222] on div at bounding box center [844, 157] width 188 height 418
click at [774, 222] on div at bounding box center [844, 157] width 188 height 418
click at [784, 220] on div at bounding box center [844, 157] width 188 height 418
click at [796, 220] on div at bounding box center [844, 157] width 188 height 418
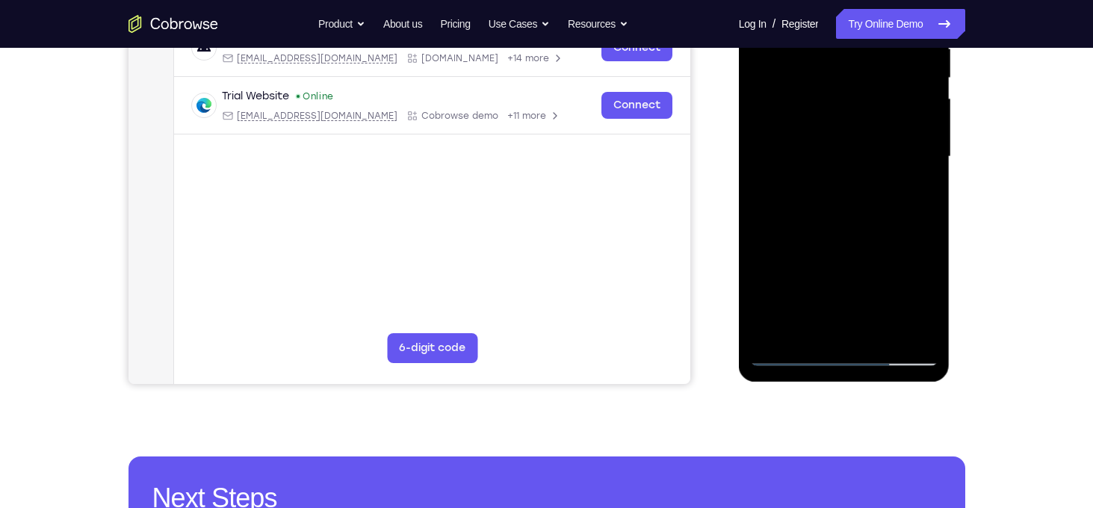
click at [808, 220] on div at bounding box center [844, 157] width 188 height 418
click at [824, 221] on div at bounding box center [844, 157] width 188 height 418
click at [817, 221] on div at bounding box center [844, 157] width 188 height 418
click at [810, 221] on div at bounding box center [844, 157] width 188 height 418
click at [828, 224] on div at bounding box center [844, 157] width 188 height 418
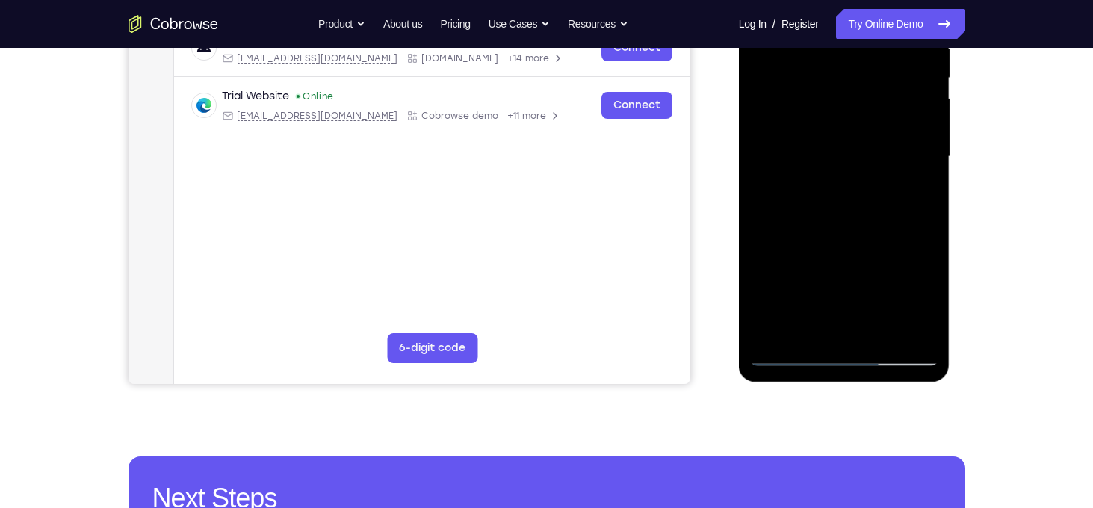
click at [845, 223] on div at bounding box center [844, 157] width 188 height 418
click at [852, 222] on div at bounding box center [844, 157] width 188 height 418
click at [864, 221] on div at bounding box center [844, 157] width 188 height 418
click at [871, 222] on div at bounding box center [844, 157] width 188 height 418
click at [885, 220] on div at bounding box center [844, 157] width 188 height 418
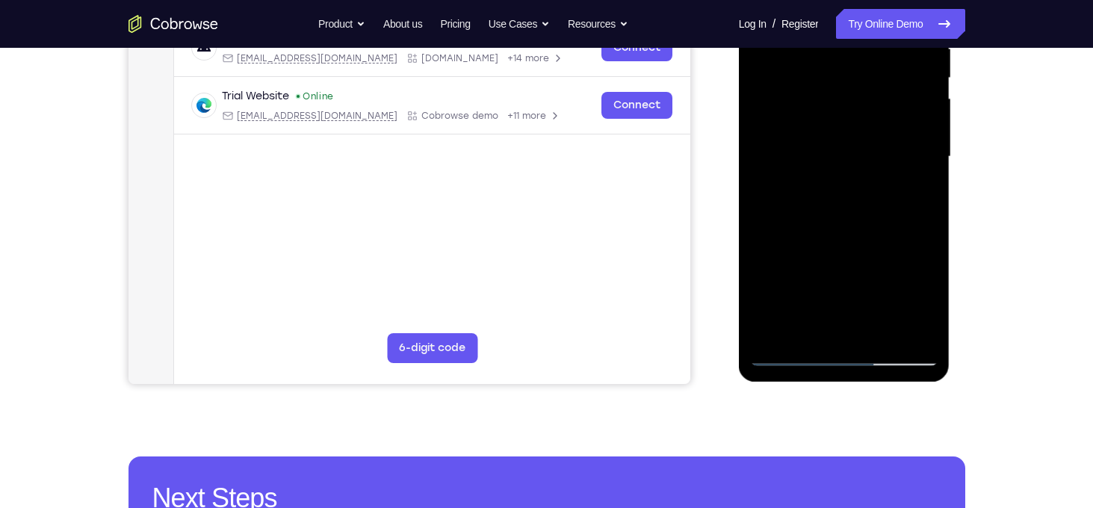
click at [893, 221] on div at bounding box center [844, 157] width 188 height 418
click at [906, 222] on div at bounding box center [844, 157] width 188 height 418
click at [914, 223] on div at bounding box center [844, 157] width 188 height 418
drag, startPoint x: 921, startPoint y: 242, endPoint x: 920, endPoint y: 118, distance: 124.0
click at [920, 118] on div at bounding box center [844, 157] width 188 height 418
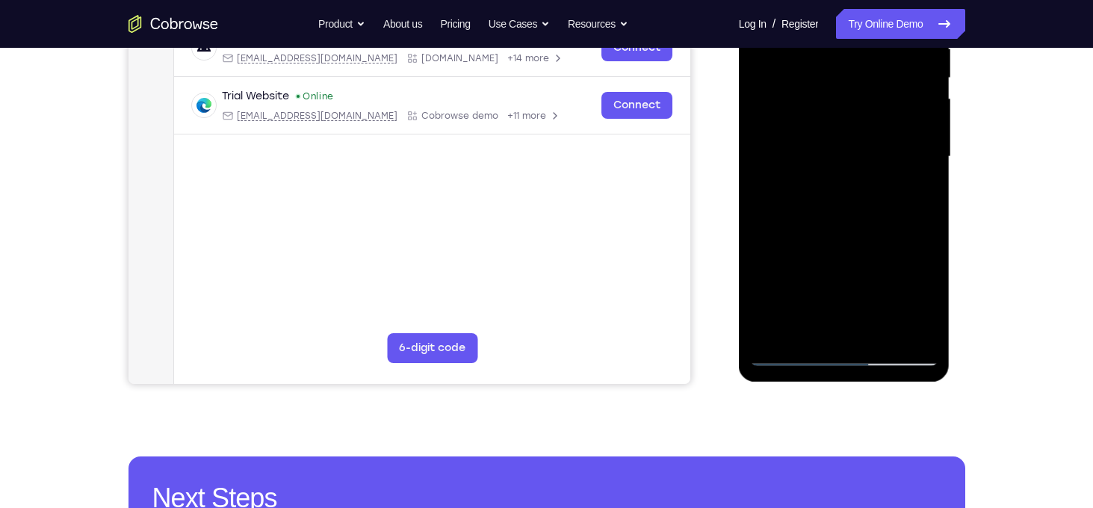
drag, startPoint x: 917, startPoint y: 251, endPoint x: 918, endPoint y: 93, distance: 158.4
click at [918, 93] on div at bounding box center [844, 157] width 188 height 418
drag, startPoint x: 905, startPoint y: 176, endPoint x: 912, endPoint y: 50, distance: 125.7
click at [912, 50] on div at bounding box center [844, 157] width 188 height 418
drag, startPoint x: 843, startPoint y: 239, endPoint x: 847, endPoint y: 127, distance: 112.2
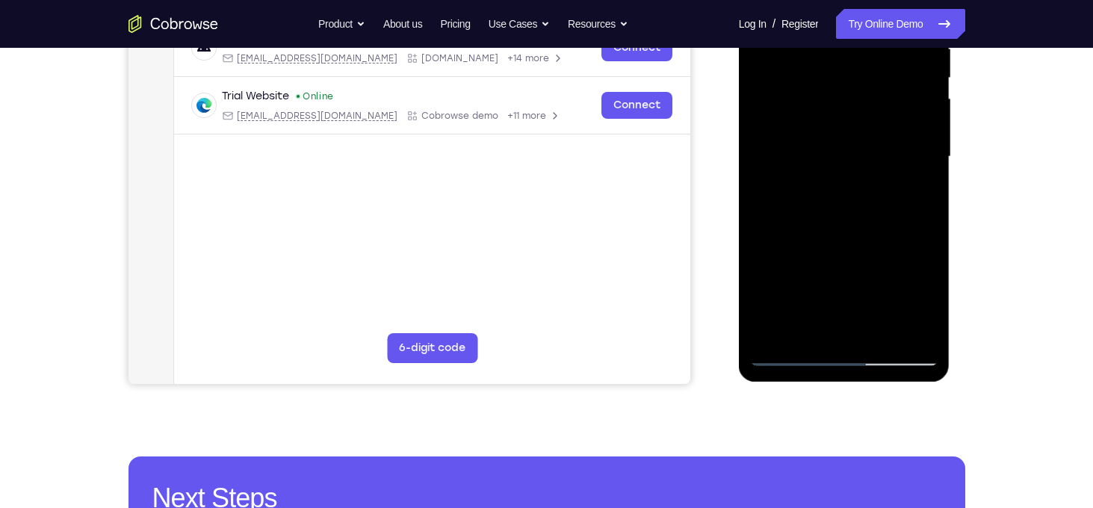
click at [847, 127] on div at bounding box center [844, 157] width 188 height 418
click at [872, 194] on div at bounding box center [844, 157] width 188 height 418
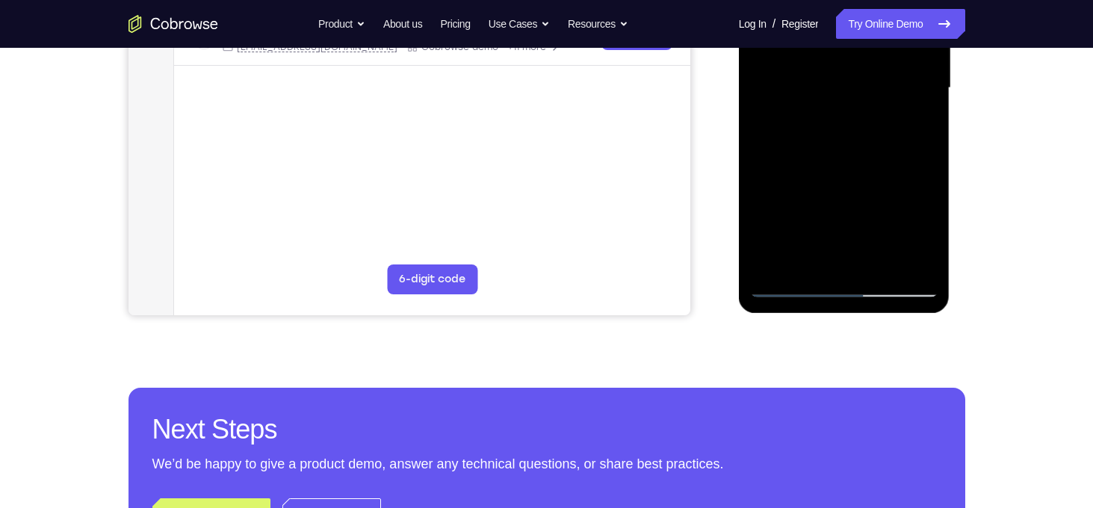
scroll to position [383, 0]
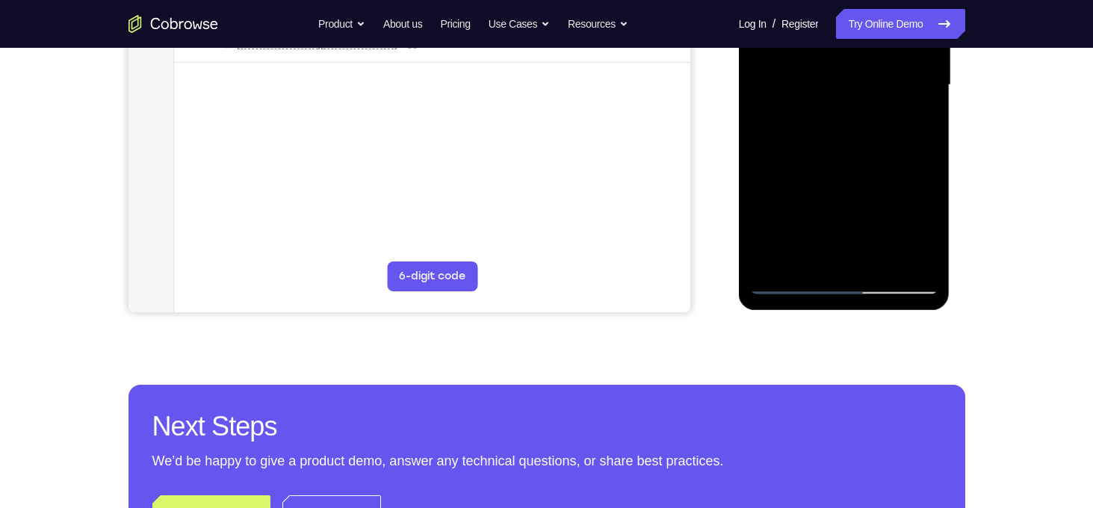
click at [854, 223] on div at bounding box center [844, 85] width 188 height 418
drag, startPoint x: 854, startPoint y: 223, endPoint x: 857, endPoint y: 159, distance: 63.6
click at [857, 159] on div at bounding box center [844, 85] width 188 height 418
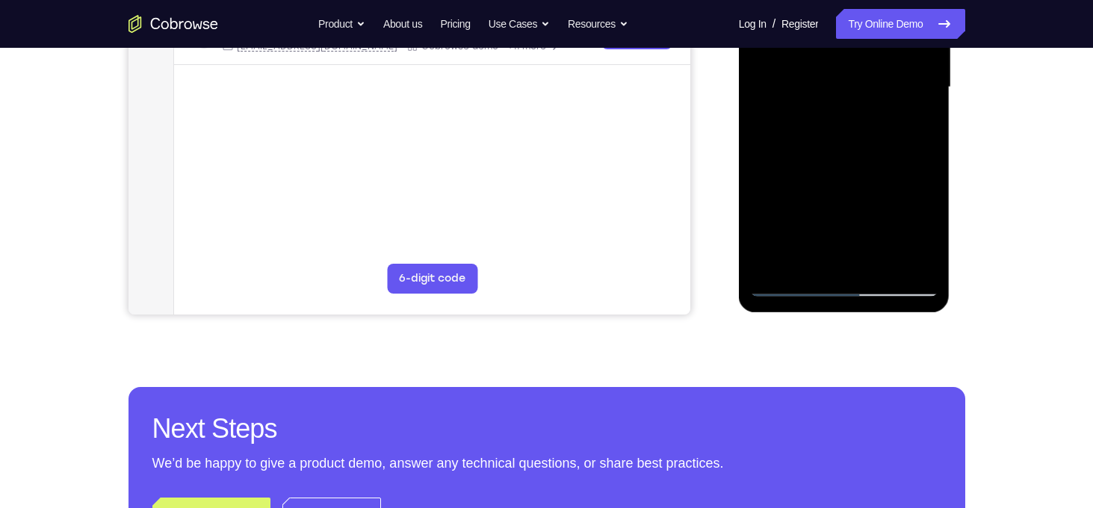
click at [781, 193] on div at bounding box center [844, 87] width 188 height 418
click at [773, 194] on div at bounding box center [844, 87] width 188 height 418
click at [767, 194] on div at bounding box center [844, 87] width 188 height 418
click at [763, 195] on div at bounding box center [844, 87] width 188 height 418
click at [772, 194] on div at bounding box center [844, 87] width 188 height 418
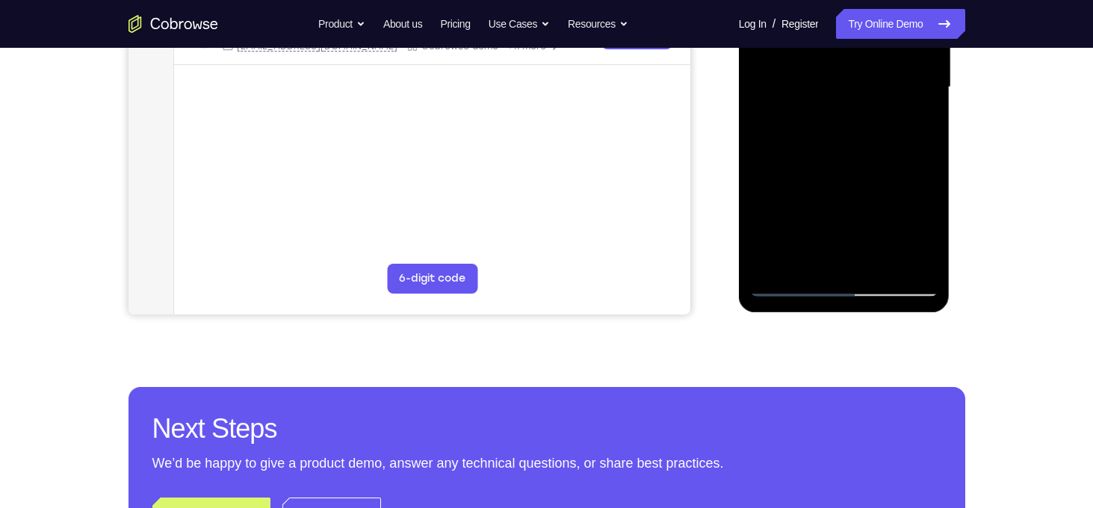
click at [783, 193] on div at bounding box center [844, 87] width 188 height 418
click at [805, 193] on div at bounding box center [844, 87] width 188 height 418
click at [826, 193] on div at bounding box center [844, 87] width 188 height 418
click at [844, 195] on div at bounding box center [844, 87] width 188 height 418
click at [852, 193] on div at bounding box center [844, 87] width 188 height 418
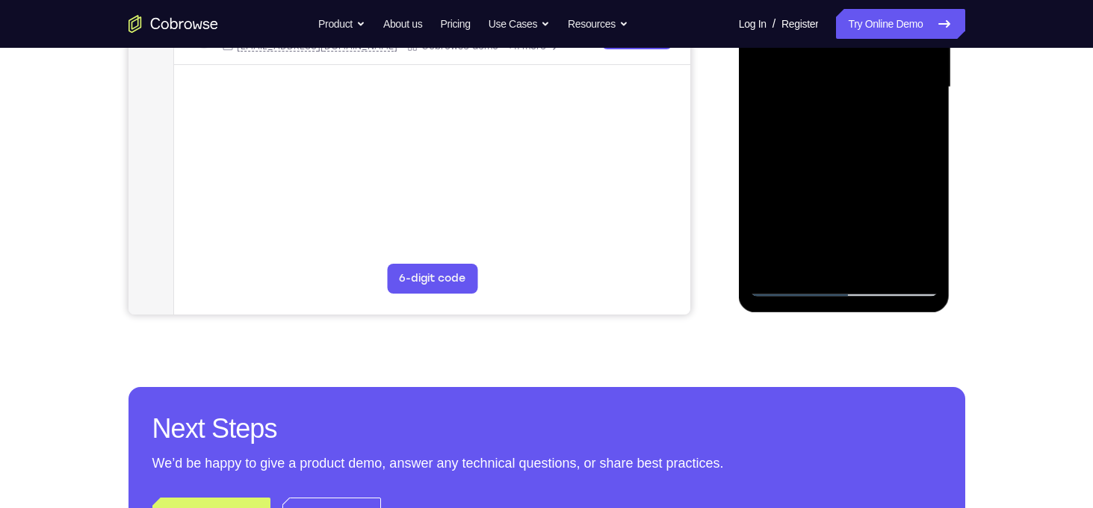
click at [862, 195] on div at bounding box center [844, 87] width 188 height 418
click at [876, 193] on div at bounding box center [844, 87] width 188 height 418
click at [887, 193] on div at bounding box center [844, 87] width 188 height 418
click at [857, 178] on div at bounding box center [844, 87] width 188 height 418
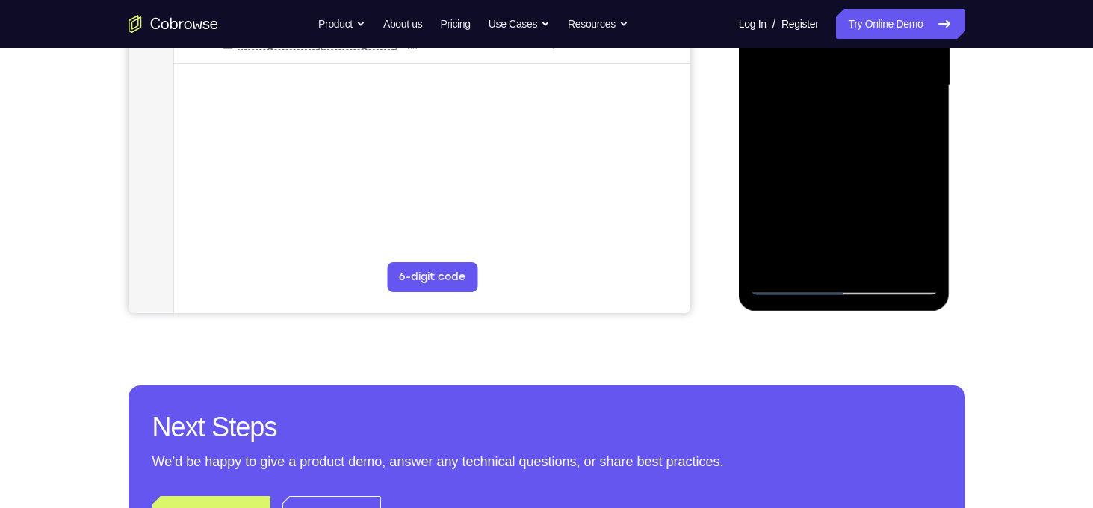
drag, startPoint x: 898, startPoint y: 143, endPoint x: 885, endPoint y: 250, distance: 107.7
click at [885, 250] on div at bounding box center [844, 86] width 188 height 418
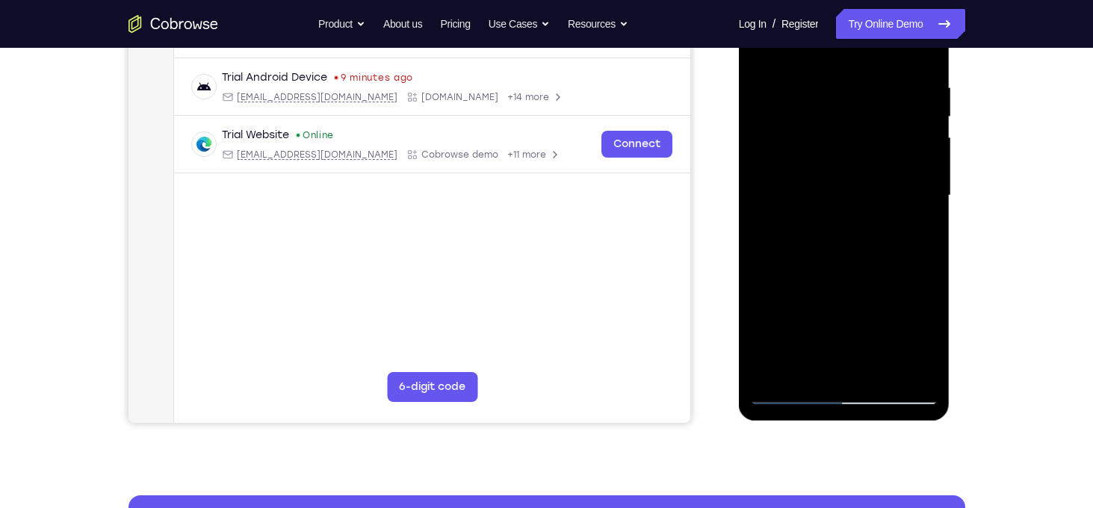
scroll to position [271, 0]
click at [923, 69] on div at bounding box center [844, 196] width 188 height 418
click at [860, 72] on div at bounding box center [844, 196] width 188 height 418
click at [920, 71] on div at bounding box center [844, 196] width 188 height 418
click at [925, 69] on div at bounding box center [844, 196] width 188 height 418
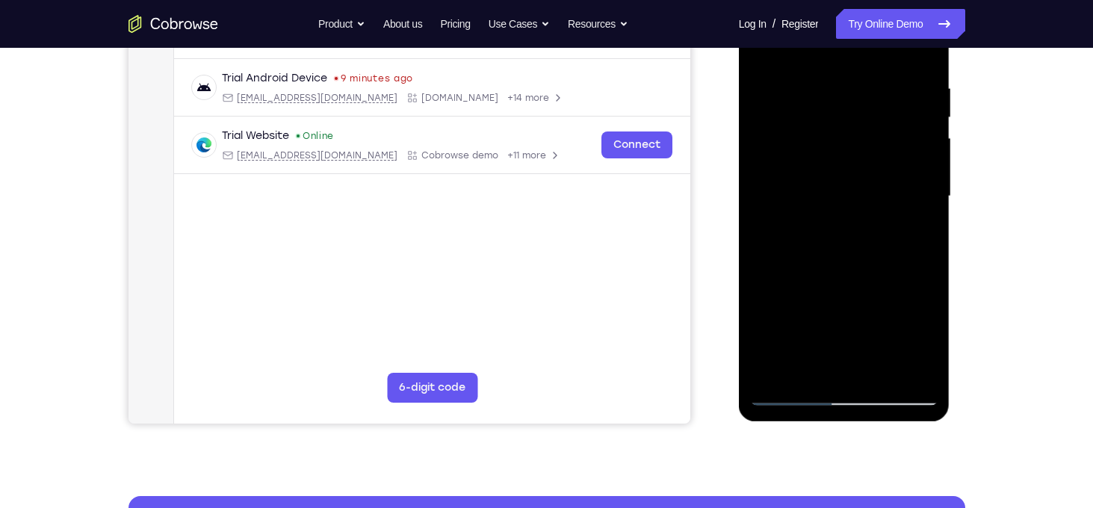
click at [852, 70] on div at bounding box center [844, 196] width 188 height 418
click at [925, 332] on div at bounding box center [844, 196] width 188 height 418
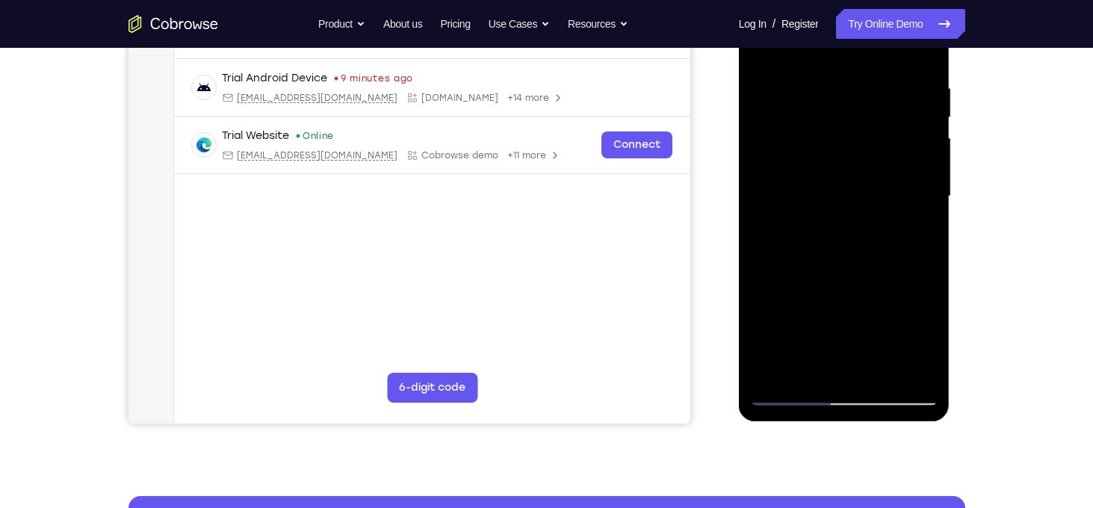
click at [925, 332] on div at bounding box center [844, 196] width 188 height 418
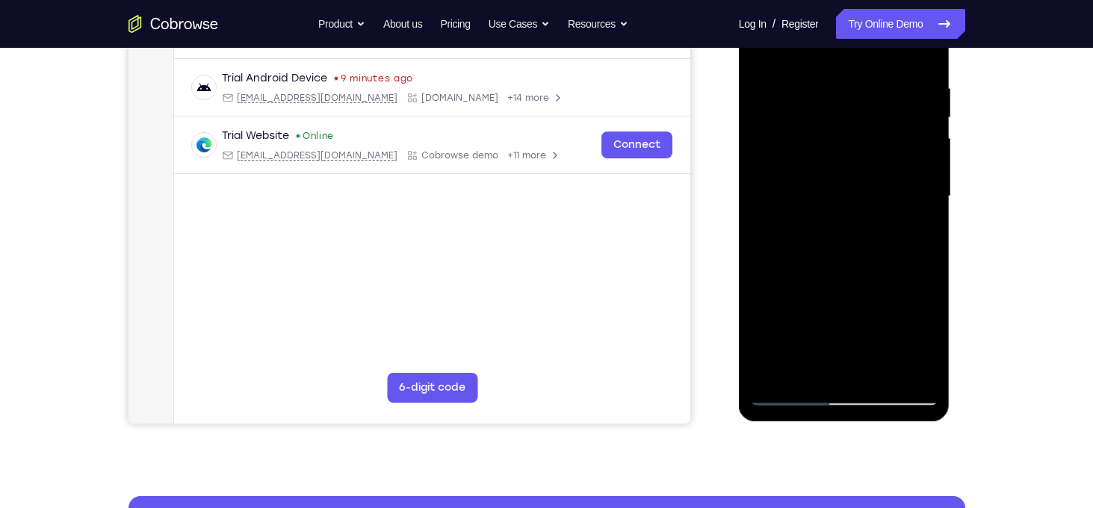
click at [925, 332] on div at bounding box center [844, 196] width 188 height 418
click at [923, 394] on div at bounding box center [844, 196] width 188 height 418
click at [902, 313] on div at bounding box center [844, 196] width 188 height 418
click at [897, 261] on div at bounding box center [844, 196] width 188 height 418
click at [916, 369] on div at bounding box center [844, 196] width 188 height 418
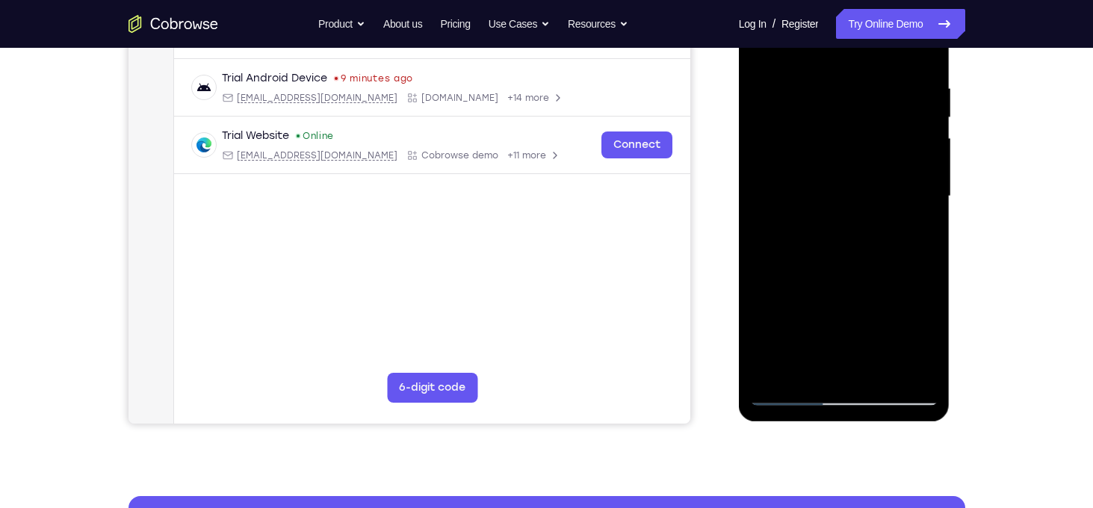
drag, startPoint x: 856, startPoint y: 326, endPoint x: 868, endPoint y: 214, distance: 112.7
click at [868, 214] on div at bounding box center [844, 196] width 188 height 418
click at [843, 353] on div at bounding box center [844, 196] width 188 height 418
click at [887, 225] on div at bounding box center [844, 196] width 188 height 418
click at [857, 310] on div at bounding box center [844, 196] width 188 height 418
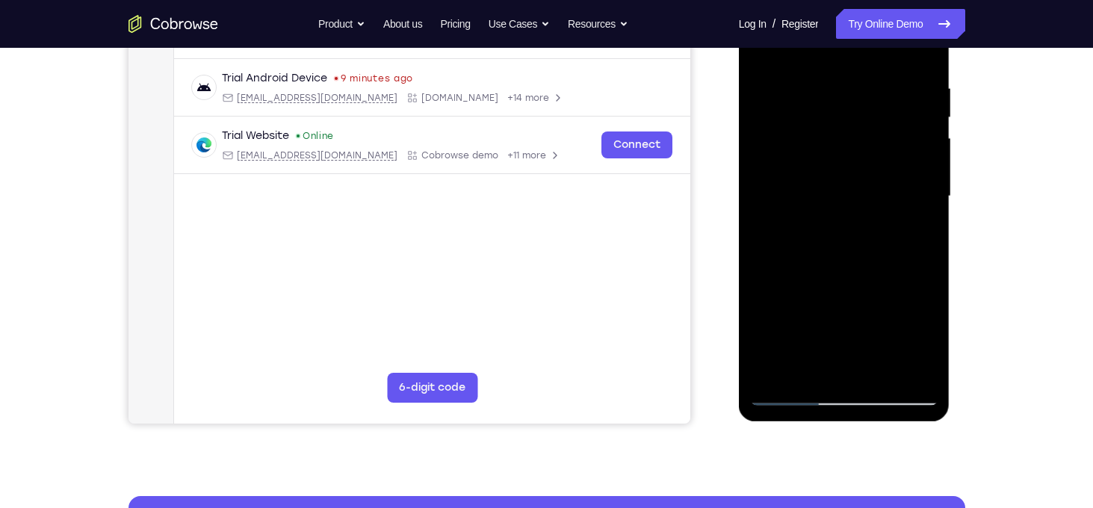
click at [775, 313] on div at bounding box center [844, 196] width 188 height 418
click at [807, 310] on div at bounding box center [844, 196] width 188 height 418
click at [797, 285] on div at bounding box center [844, 196] width 188 height 418
click at [814, 283] on div at bounding box center [844, 196] width 188 height 418
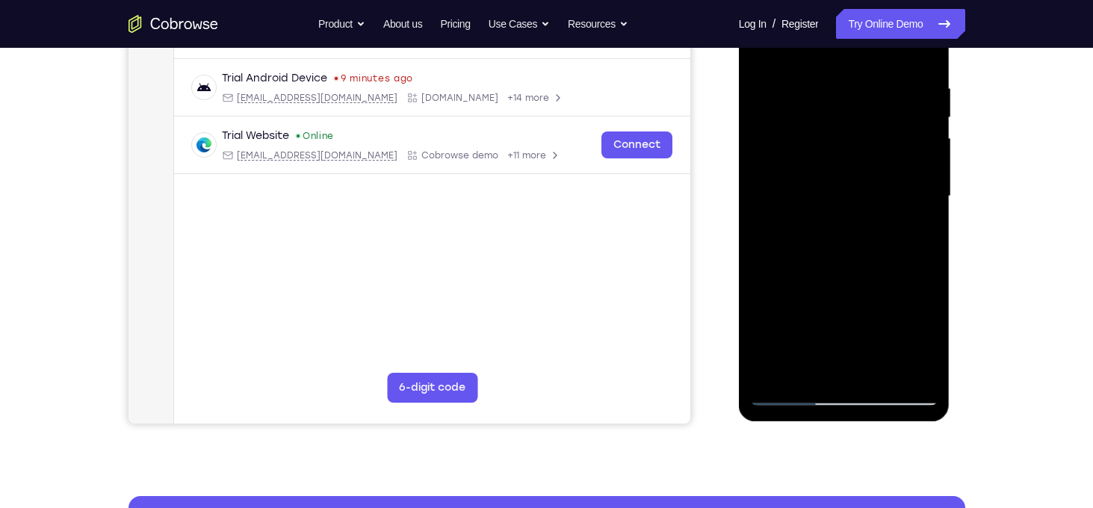
click at [831, 217] on div at bounding box center [844, 196] width 188 height 418
click at [830, 270] on div at bounding box center [844, 196] width 188 height 418
click at [926, 364] on div at bounding box center [844, 196] width 188 height 418
click at [857, 217] on div at bounding box center [844, 196] width 188 height 418
click at [820, 273] on div at bounding box center [844, 196] width 188 height 418
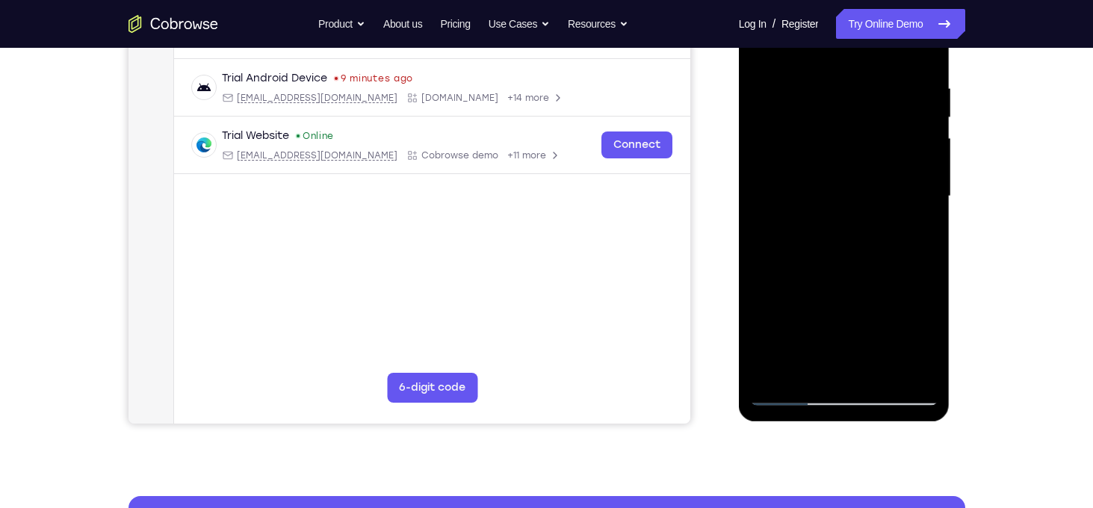
click at [859, 315] on div at bounding box center [844, 196] width 188 height 418
click at [926, 338] on div at bounding box center [844, 196] width 188 height 418
click at [864, 314] on div at bounding box center [844, 196] width 188 height 418
click at [773, 312] on div at bounding box center [844, 196] width 188 height 418
click at [813, 315] on div at bounding box center [844, 196] width 188 height 418
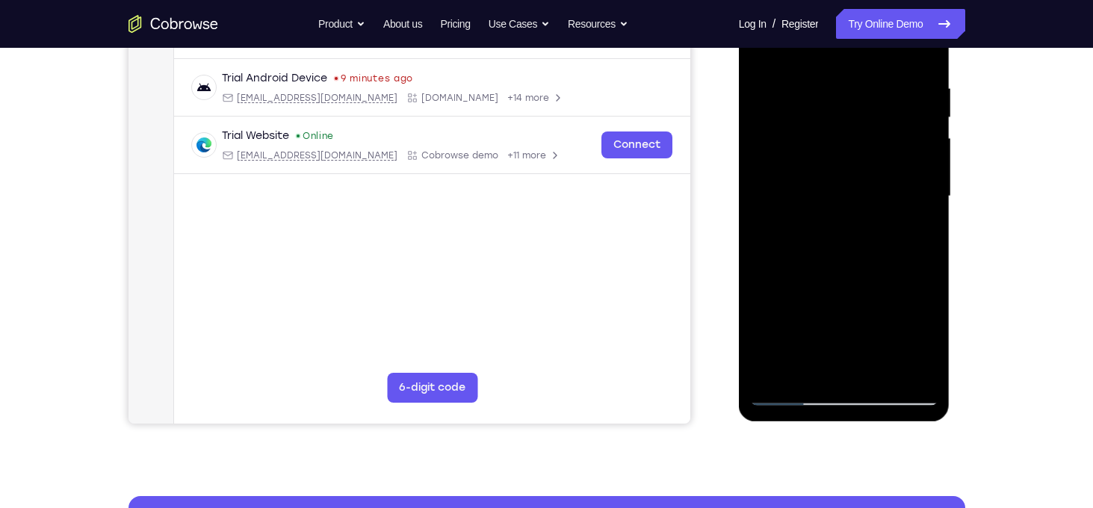
click at [798, 282] on div at bounding box center [844, 196] width 188 height 418
click at [822, 280] on div at bounding box center [844, 196] width 188 height 418
click at [857, 374] on div at bounding box center [844, 196] width 188 height 418
click at [774, 316] on div at bounding box center [844, 196] width 188 height 418
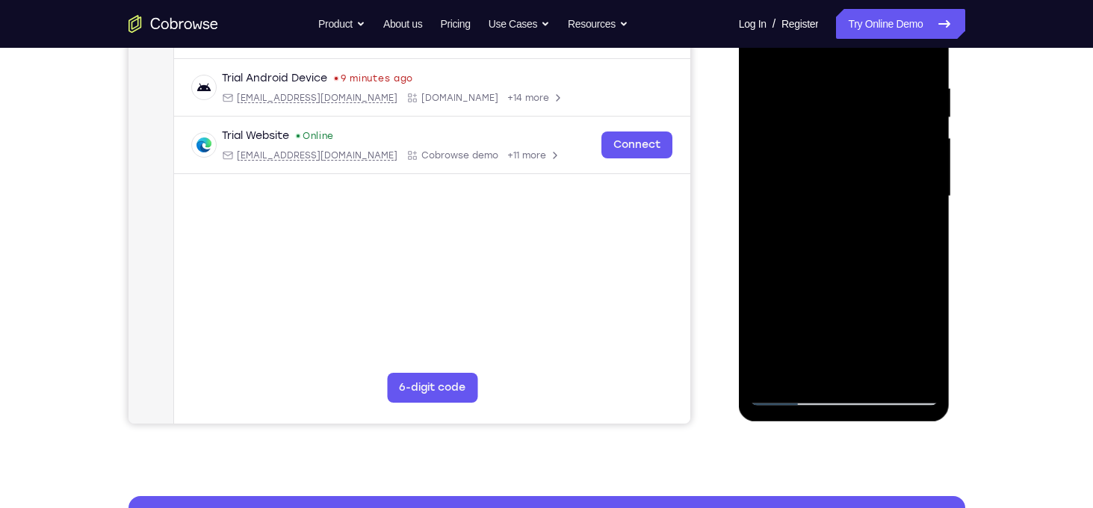
click at [858, 339] on div at bounding box center [844, 196] width 188 height 418
click at [807, 310] on div at bounding box center [844, 196] width 188 height 418
click at [929, 370] on div at bounding box center [844, 196] width 188 height 418
click at [764, 66] on div at bounding box center [844, 196] width 188 height 418
click at [886, 123] on div at bounding box center [844, 196] width 188 height 418
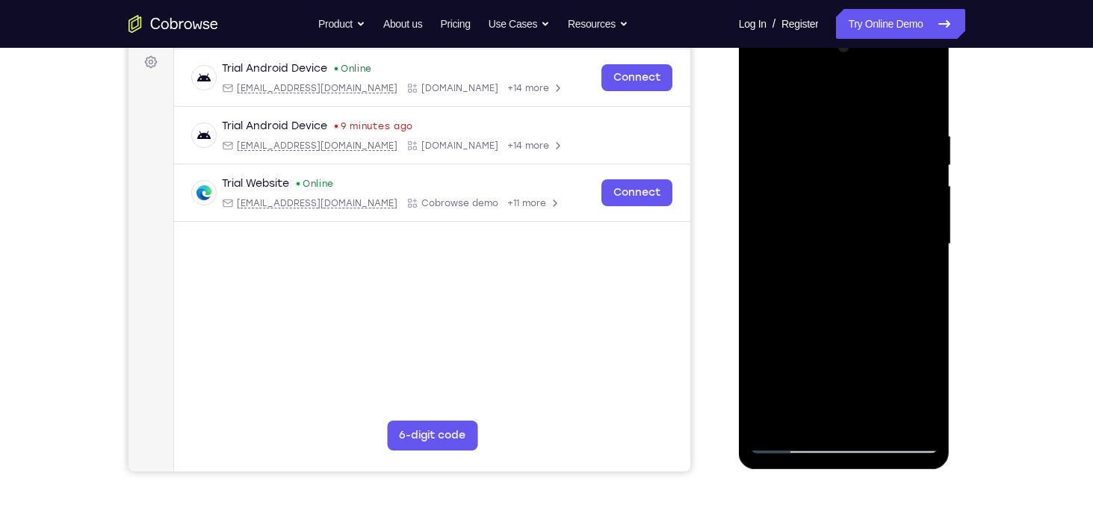
scroll to position [221, 0]
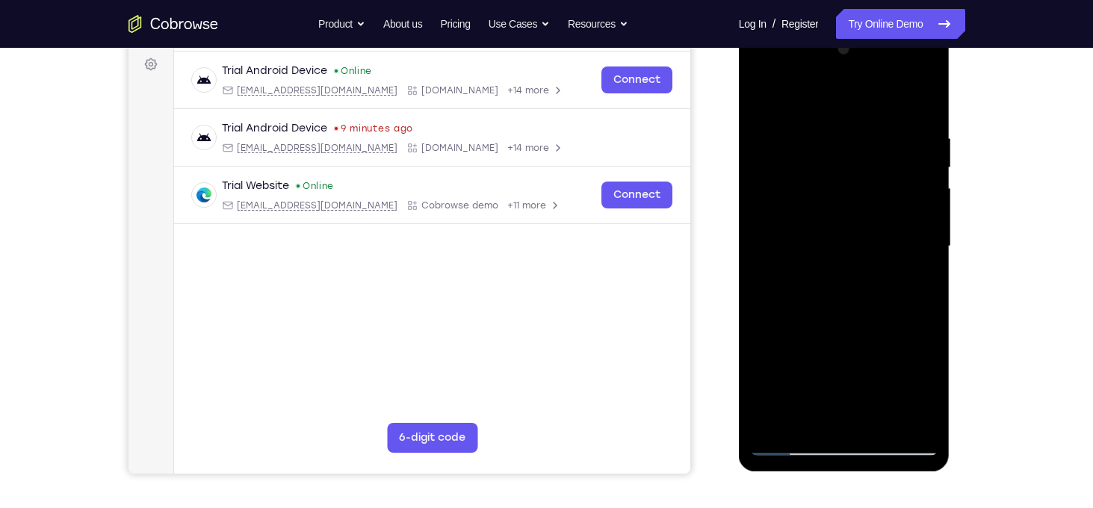
click at [921, 115] on div at bounding box center [844, 246] width 188 height 418
click at [838, 116] on div at bounding box center [844, 246] width 188 height 418
click at [828, 168] on div at bounding box center [844, 246] width 188 height 418
click at [902, 117] on div at bounding box center [844, 246] width 188 height 418
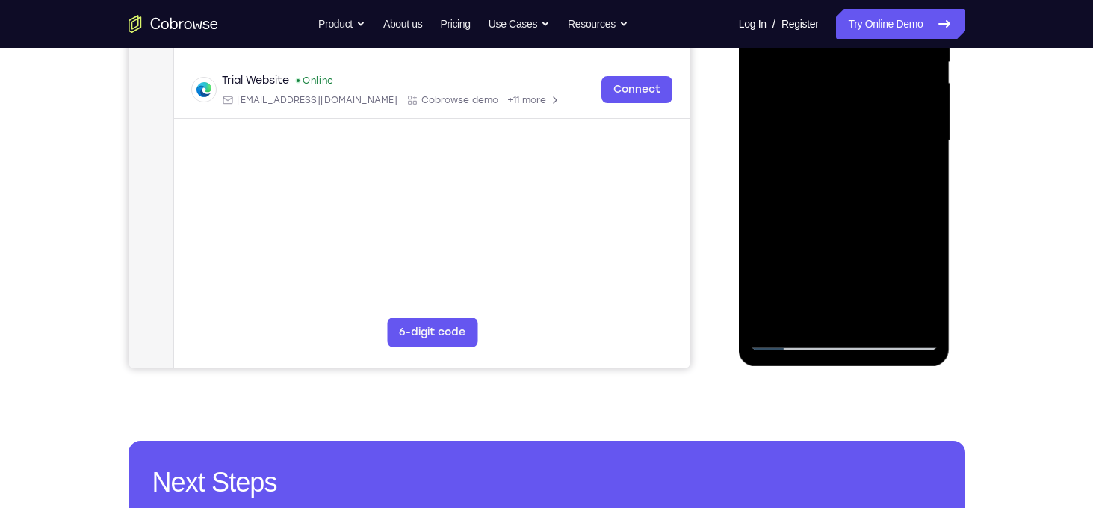
scroll to position [326, 0]
drag, startPoint x: 863, startPoint y: 241, endPoint x: 864, endPoint y: 177, distance: 64.3
click at [864, 177] on div at bounding box center [844, 142] width 188 height 418
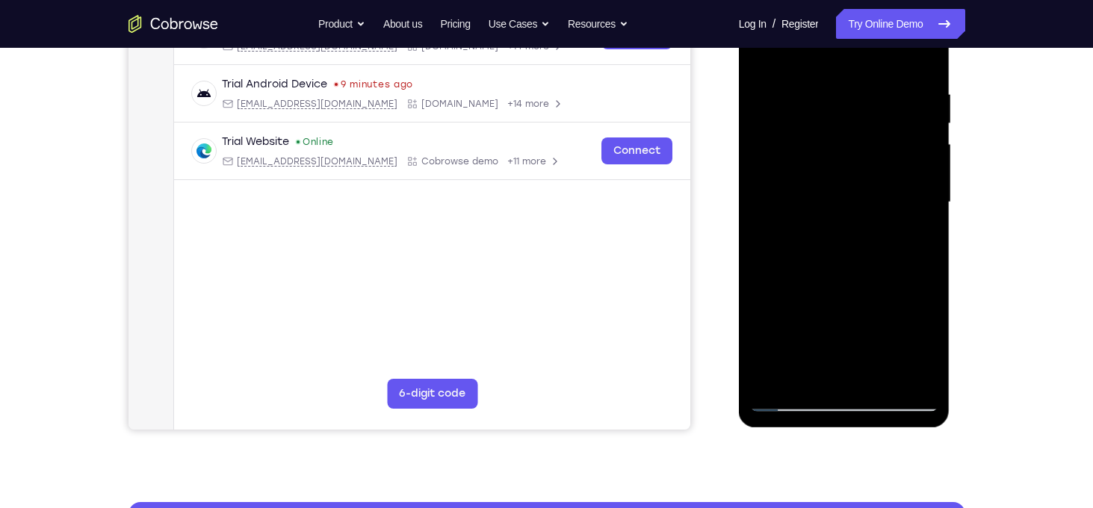
scroll to position [263, 0]
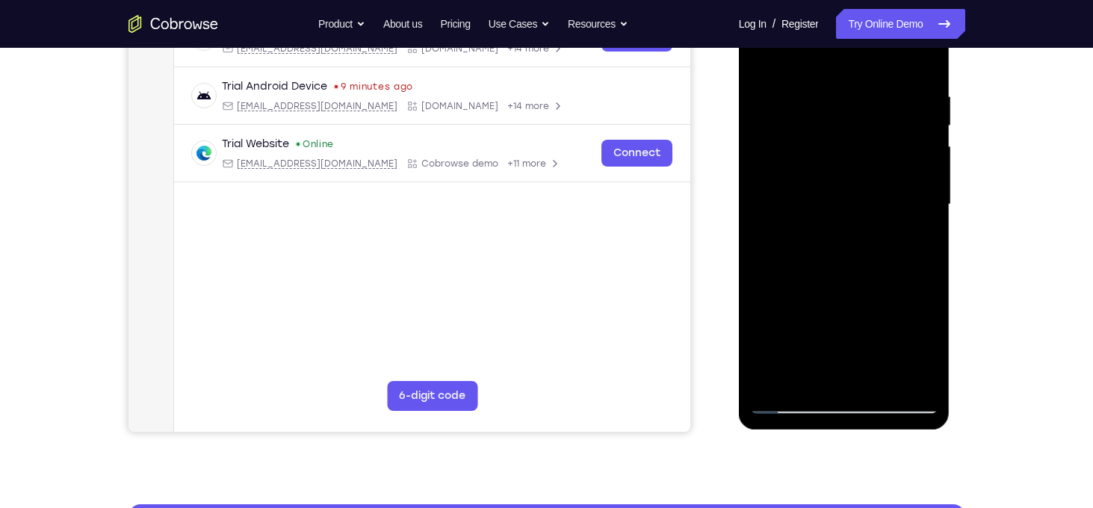
click at [811, 132] on div at bounding box center [844, 205] width 188 height 418
drag, startPoint x: 863, startPoint y: 247, endPoint x: 867, endPoint y: 163, distance: 84.5
click at [867, 163] on div at bounding box center [844, 205] width 188 height 418
click at [840, 261] on div at bounding box center [844, 205] width 188 height 418
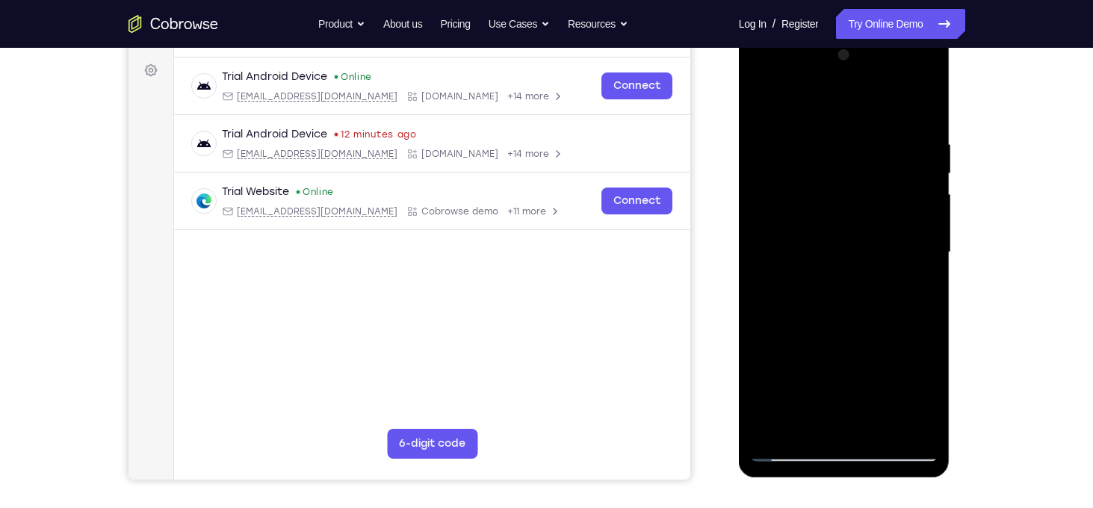
drag, startPoint x: 853, startPoint y: 291, endPoint x: 807, endPoint y: 193, distance: 107.6
click at [807, 193] on div at bounding box center [844, 252] width 188 height 418
click at [907, 72] on div at bounding box center [844, 252] width 188 height 418
click at [926, 315] on div at bounding box center [844, 252] width 188 height 418
click at [859, 282] on div at bounding box center [844, 252] width 188 height 418
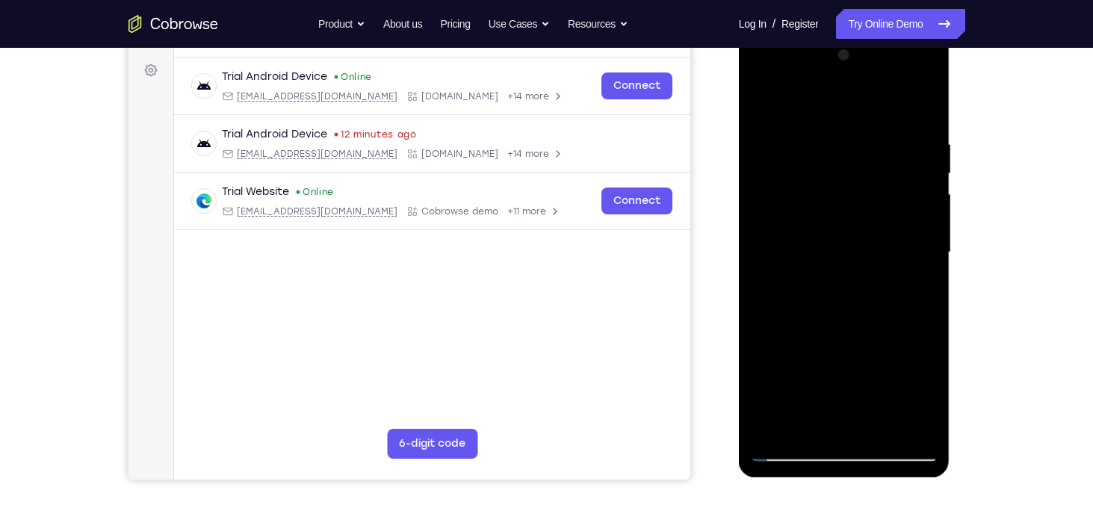
drag, startPoint x: 874, startPoint y: 228, endPoint x: 889, endPoint y: 140, distance: 89.4
click at [889, 140] on div at bounding box center [844, 252] width 188 height 418
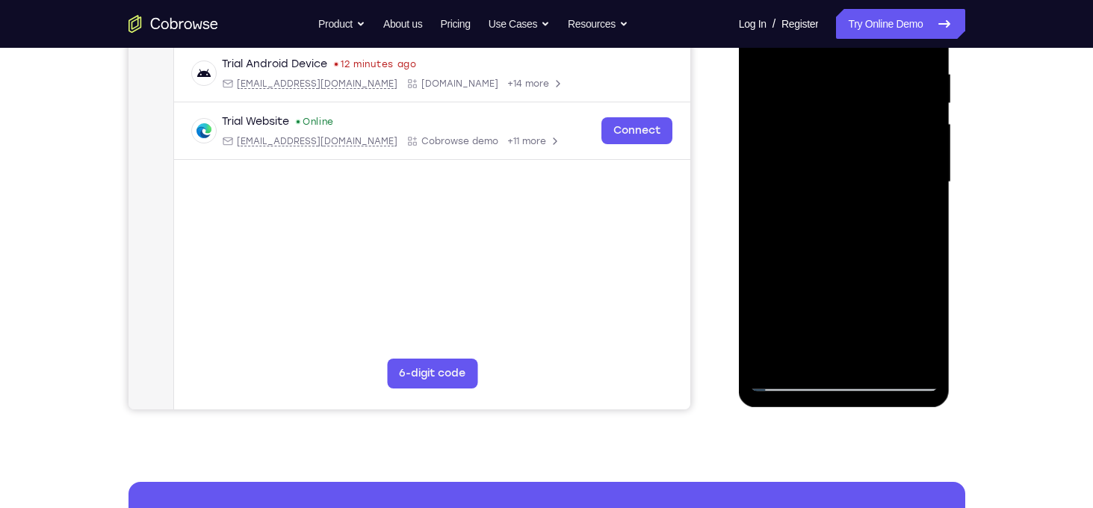
scroll to position [287, 0]
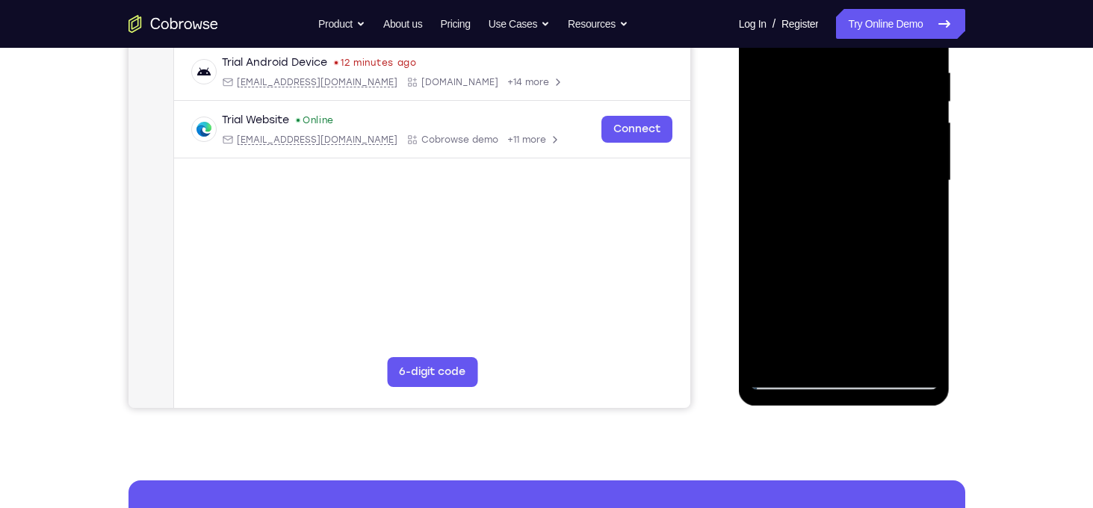
click at [826, 169] on div at bounding box center [844, 181] width 188 height 418
click at [801, 182] on div at bounding box center [844, 181] width 188 height 418
click at [809, 182] on div at bounding box center [844, 181] width 188 height 418
click at [814, 182] on div at bounding box center [844, 181] width 188 height 418
click at [817, 182] on div at bounding box center [844, 181] width 188 height 418
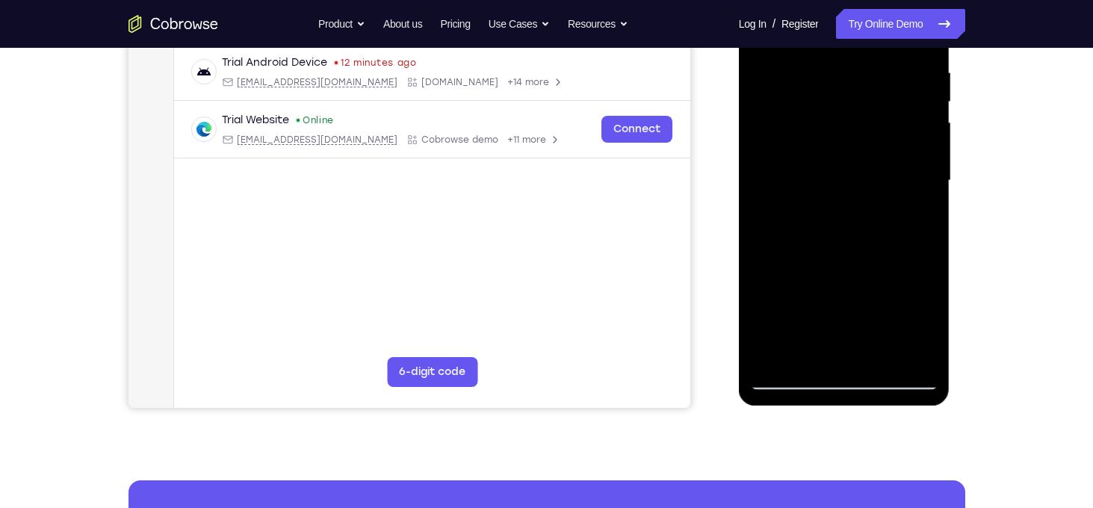
click at [820, 182] on div at bounding box center [844, 181] width 188 height 418
click at [823, 181] on div at bounding box center [844, 181] width 188 height 418
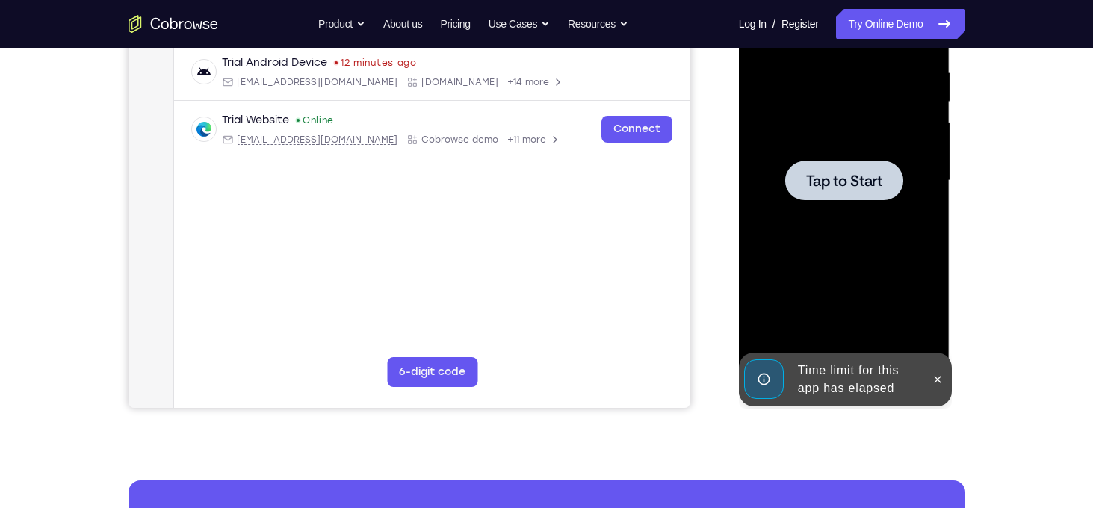
click at [820, 188] on span "Tap to Start" at bounding box center [844, 180] width 76 height 15
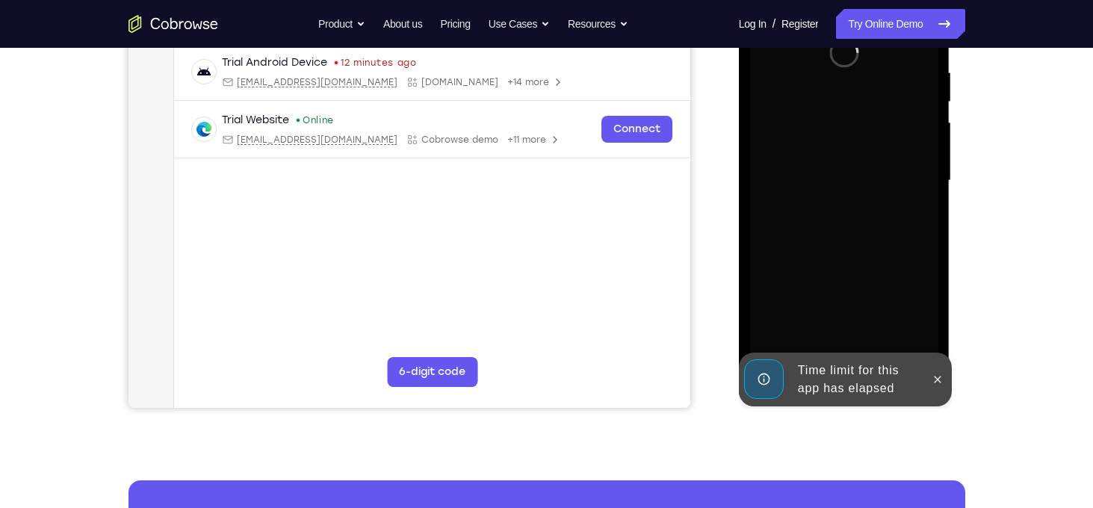
scroll to position [250, 0]
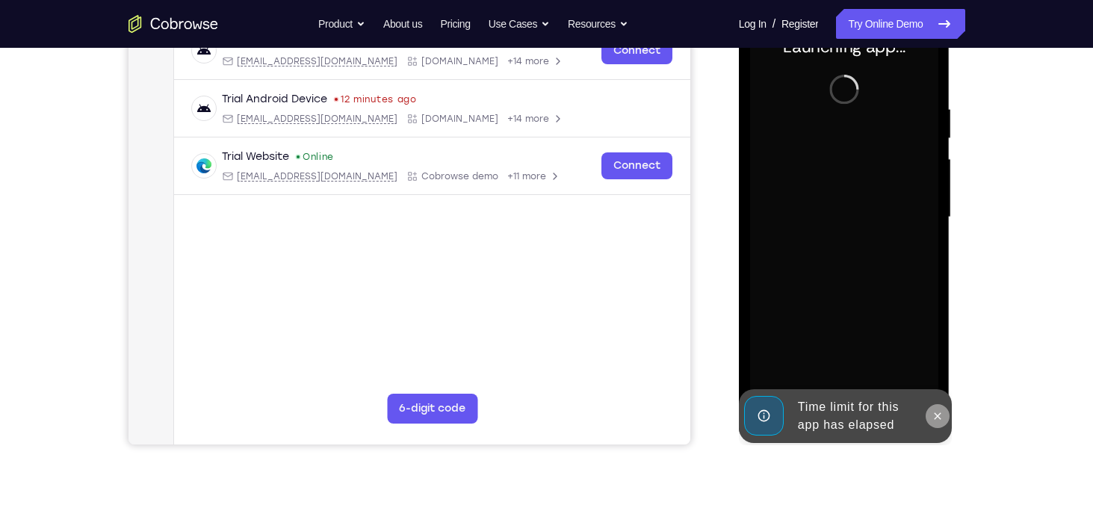
click at [937, 415] on icon at bounding box center [938, 415] width 7 height 7
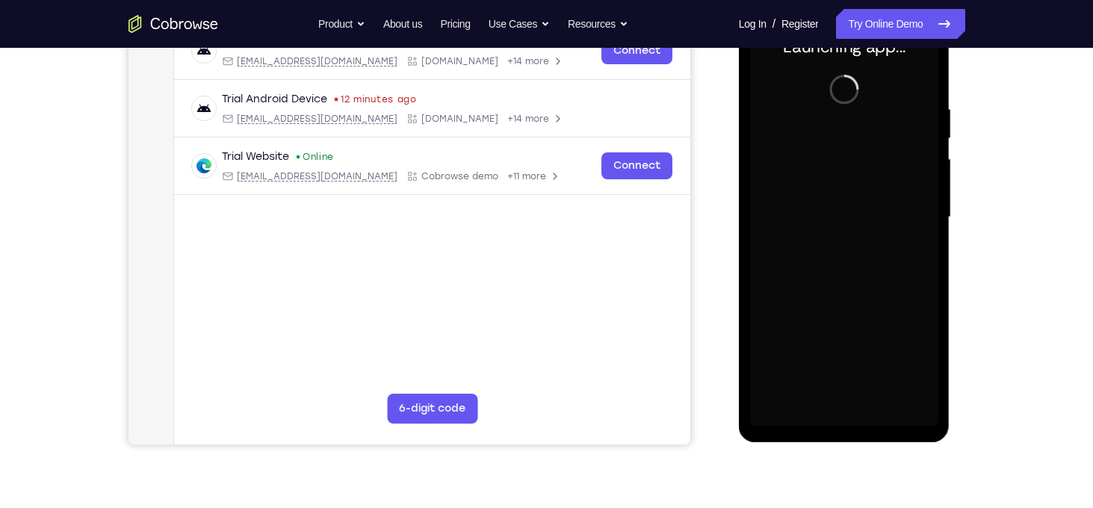
scroll to position [227, 0]
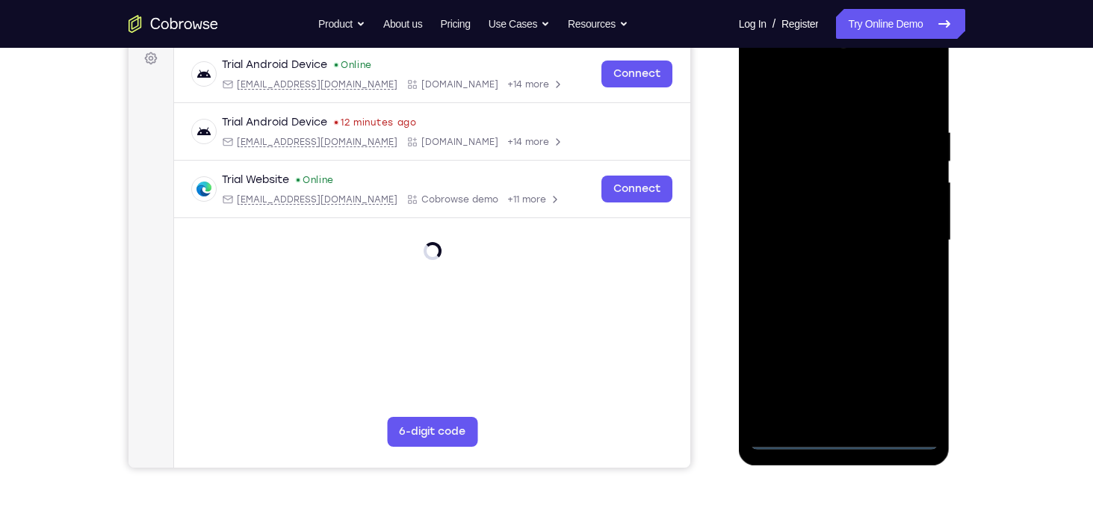
click at [846, 433] on div at bounding box center [844, 240] width 188 height 418
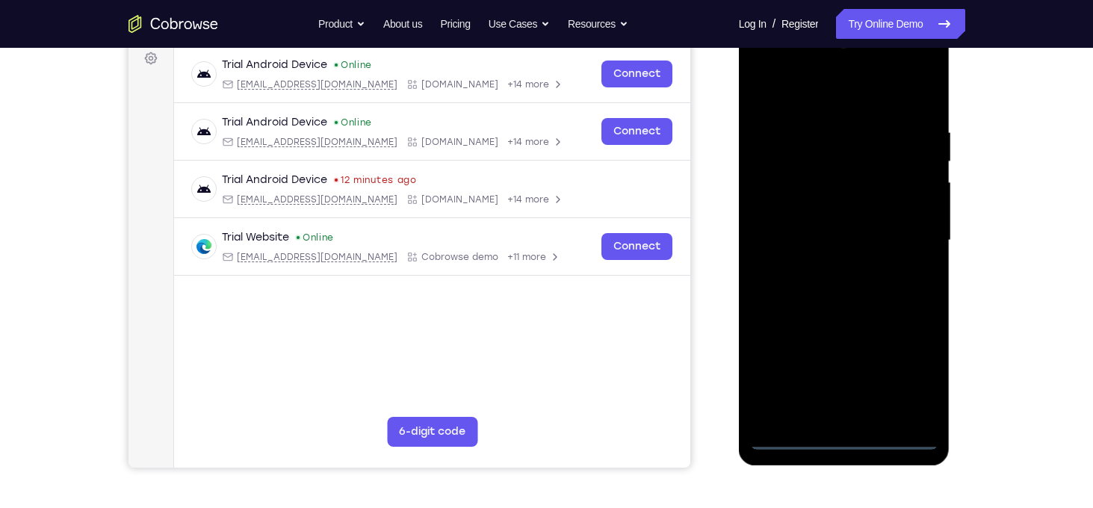
click at [913, 378] on div at bounding box center [844, 240] width 188 height 418
click at [837, 93] on div at bounding box center [844, 240] width 188 height 418
click at [829, 166] on div at bounding box center [844, 240] width 188 height 418
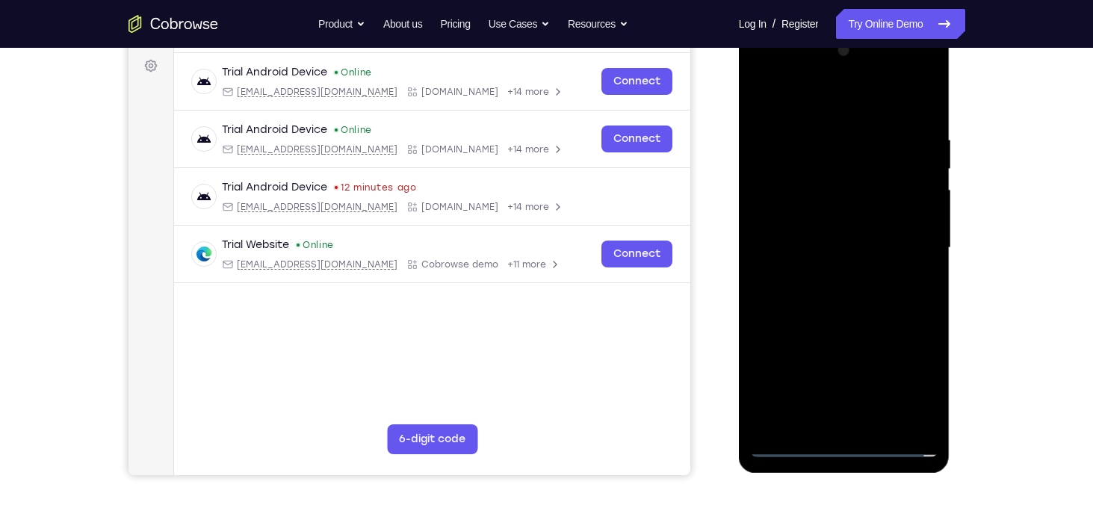
drag, startPoint x: 878, startPoint y: 295, endPoint x: 884, endPoint y: 119, distance: 176.4
click at [884, 119] on div at bounding box center [844, 248] width 188 height 418
drag, startPoint x: 869, startPoint y: 321, endPoint x: 873, endPoint y: 164, distance: 156.2
click at [873, 164] on div at bounding box center [844, 248] width 188 height 418
click at [767, 256] on div at bounding box center [844, 248] width 188 height 418
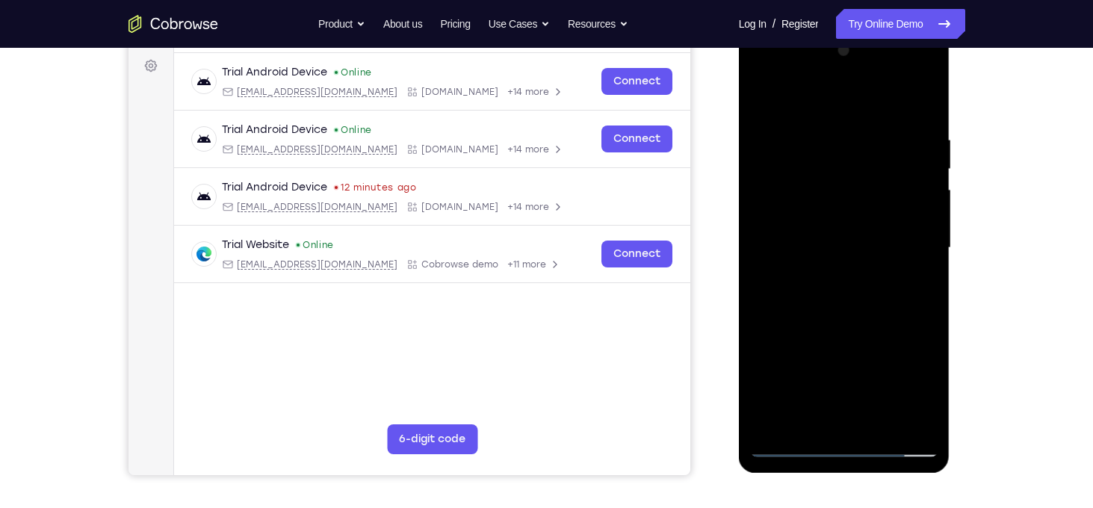
drag, startPoint x: 844, startPoint y: 238, endPoint x: 846, endPoint y: 172, distance: 66.5
click at [846, 172] on div at bounding box center [844, 248] width 188 height 418
click at [767, 280] on div at bounding box center [844, 248] width 188 height 418
drag, startPoint x: 839, startPoint y: 317, endPoint x: 846, endPoint y: 196, distance: 120.5
click at [846, 196] on div at bounding box center [844, 248] width 188 height 418
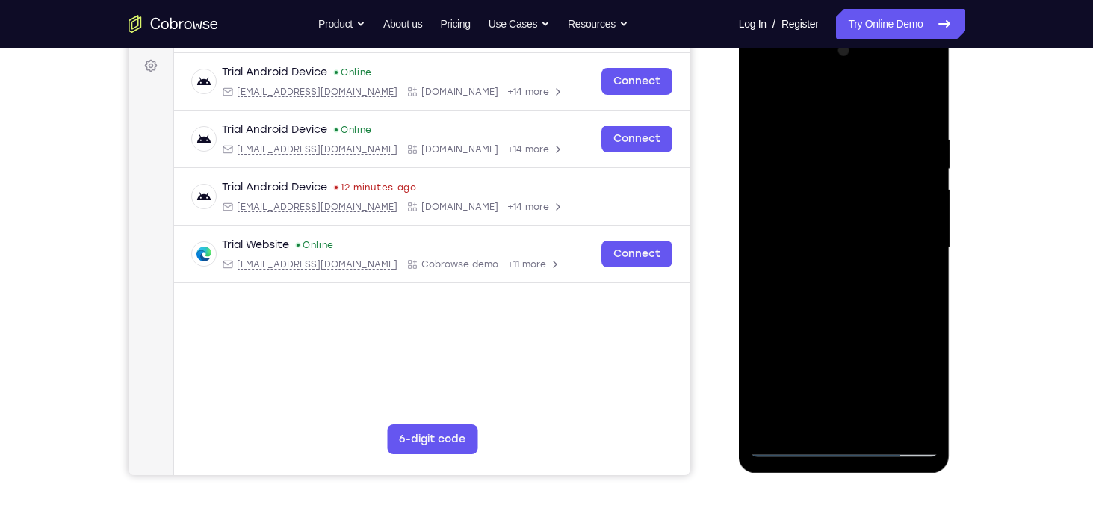
drag, startPoint x: 838, startPoint y: 273, endPoint x: 843, endPoint y: 197, distance: 76.4
click at [843, 197] on div at bounding box center [844, 248] width 188 height 418
drag, startPoint x: 843, startPoint y: 303, endPoint x: 843, endPoint y: 208, distance: 94.9
click at [843, 208] on div at bounding box center [844, 248] width 188 height 418
click at [861, 263] on div at bounding box center [844, 248] width 188 height 418
